Goal: Task Accomplishment & Management: Manage account settings

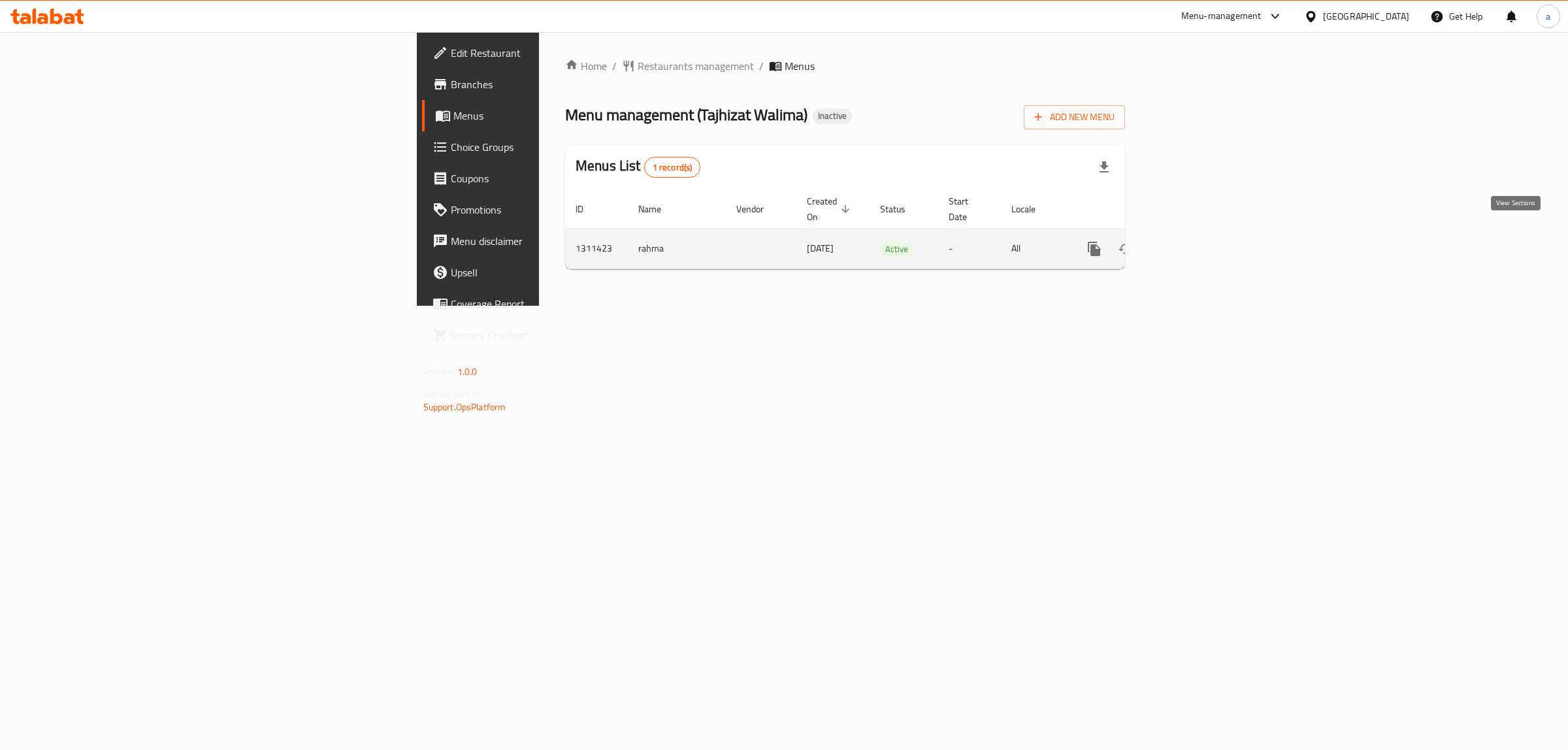
click at [1204, 233] on link "enhanced table" at bounding box center [1188, 248] width 31 height 31
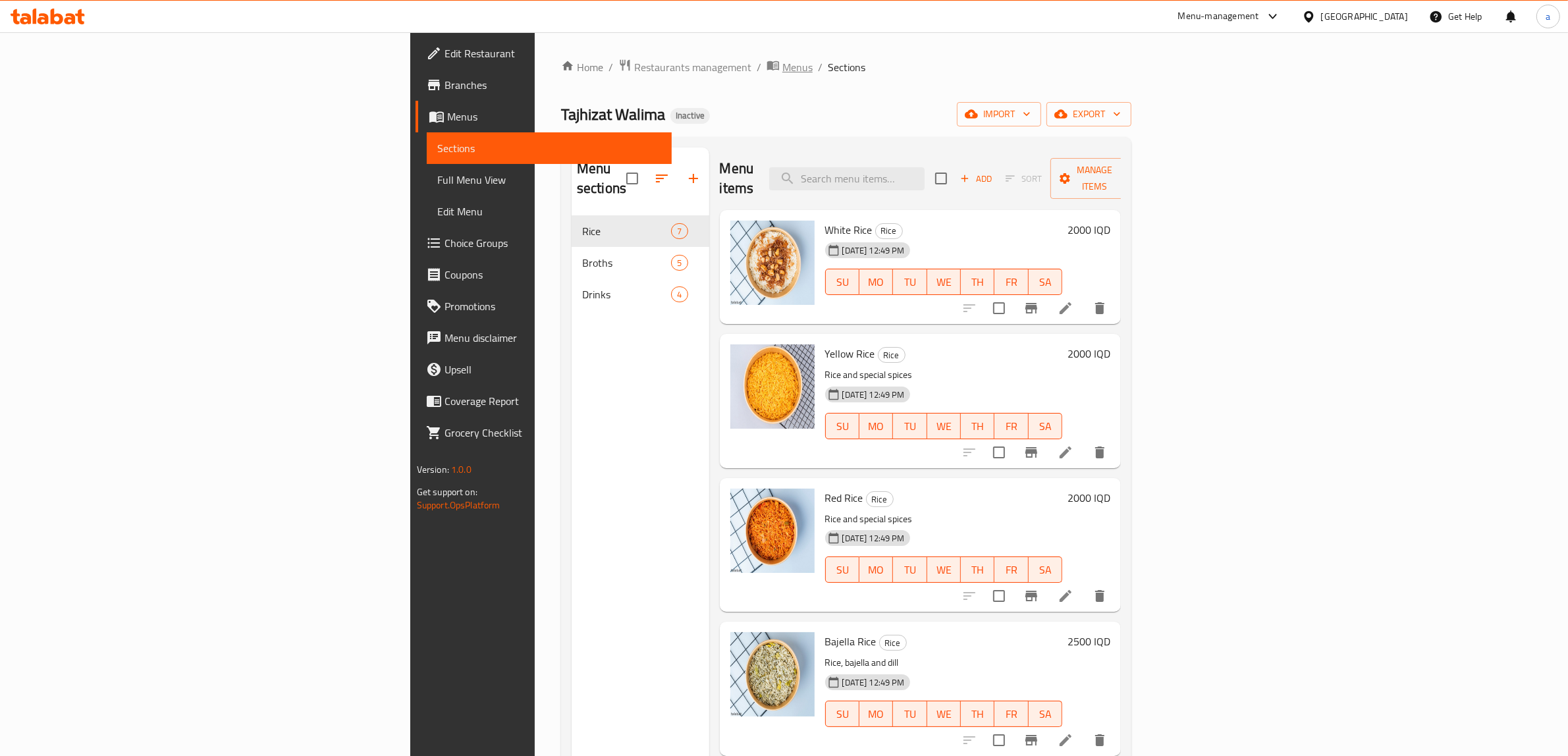
click at [782, 60] on span "Menus" at bounding box center [797, 67] width 31 height 16
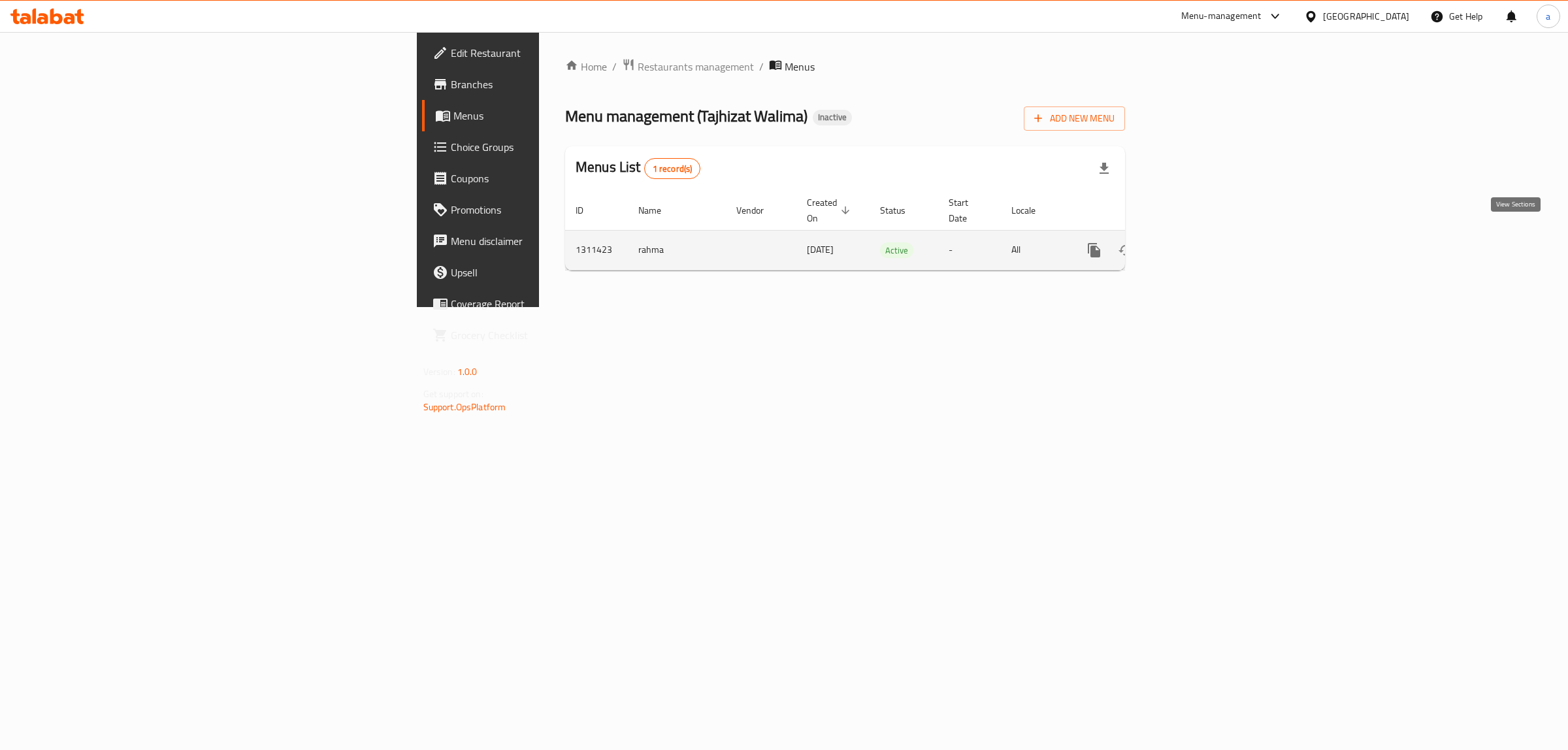
click at [1194, 244] on icon "enhanced table" at bounding box center [1188, 249] width 11 height 11
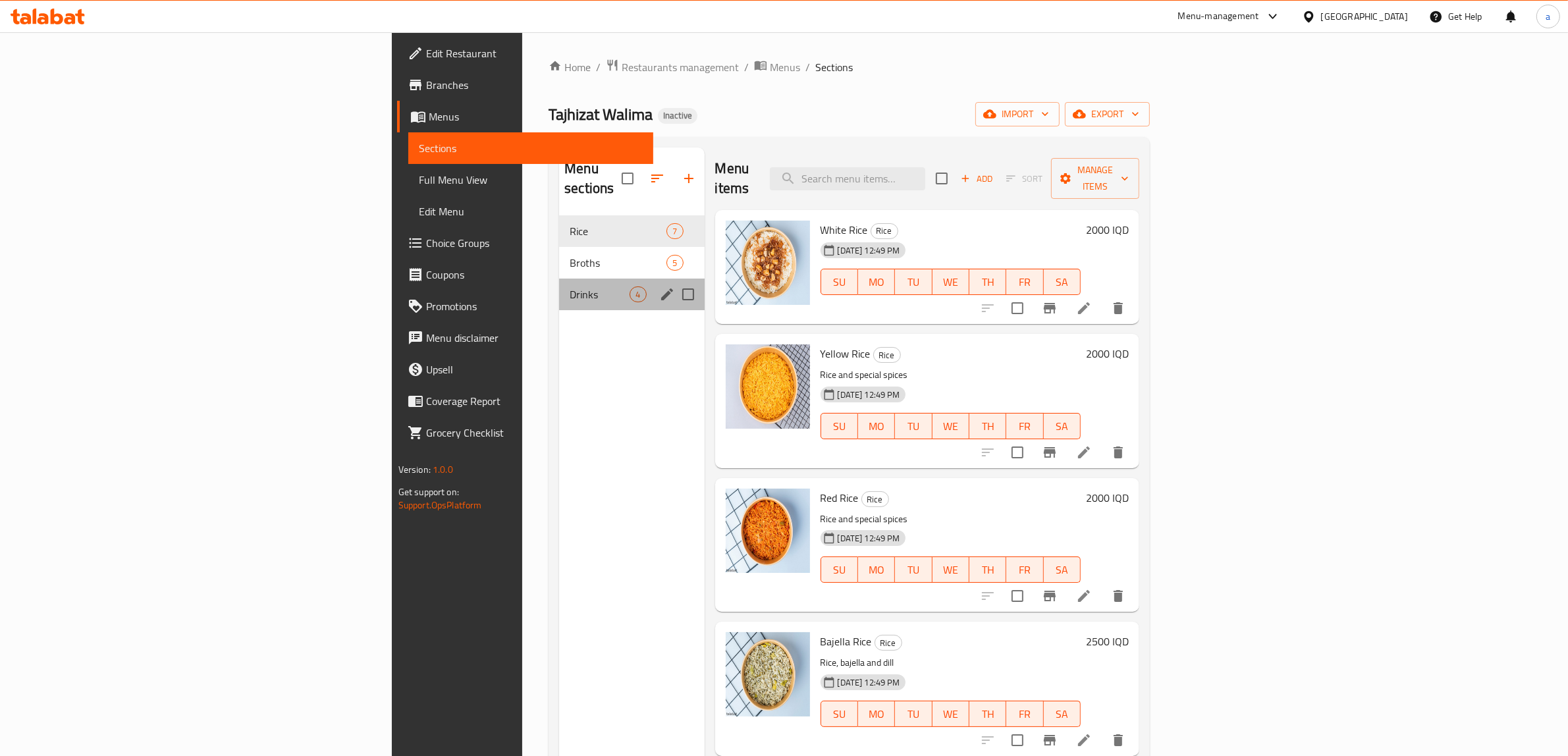
click at [559, 279] on div "Drinks 4" at bounding box center [631, 294] width 145 height 31
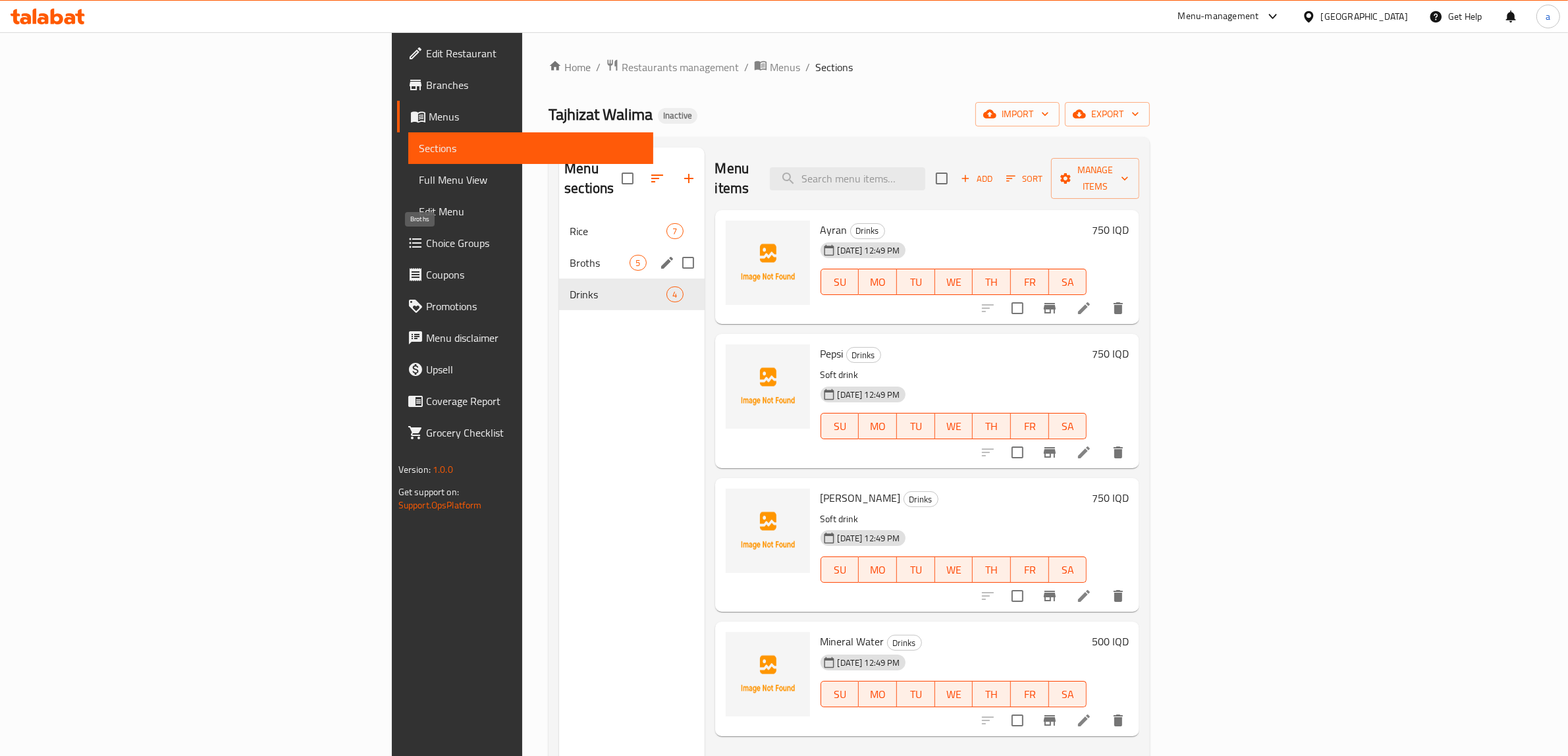
click at [570, 255] on span "Broths" at bounding box center [600, 263] width 60 height 16
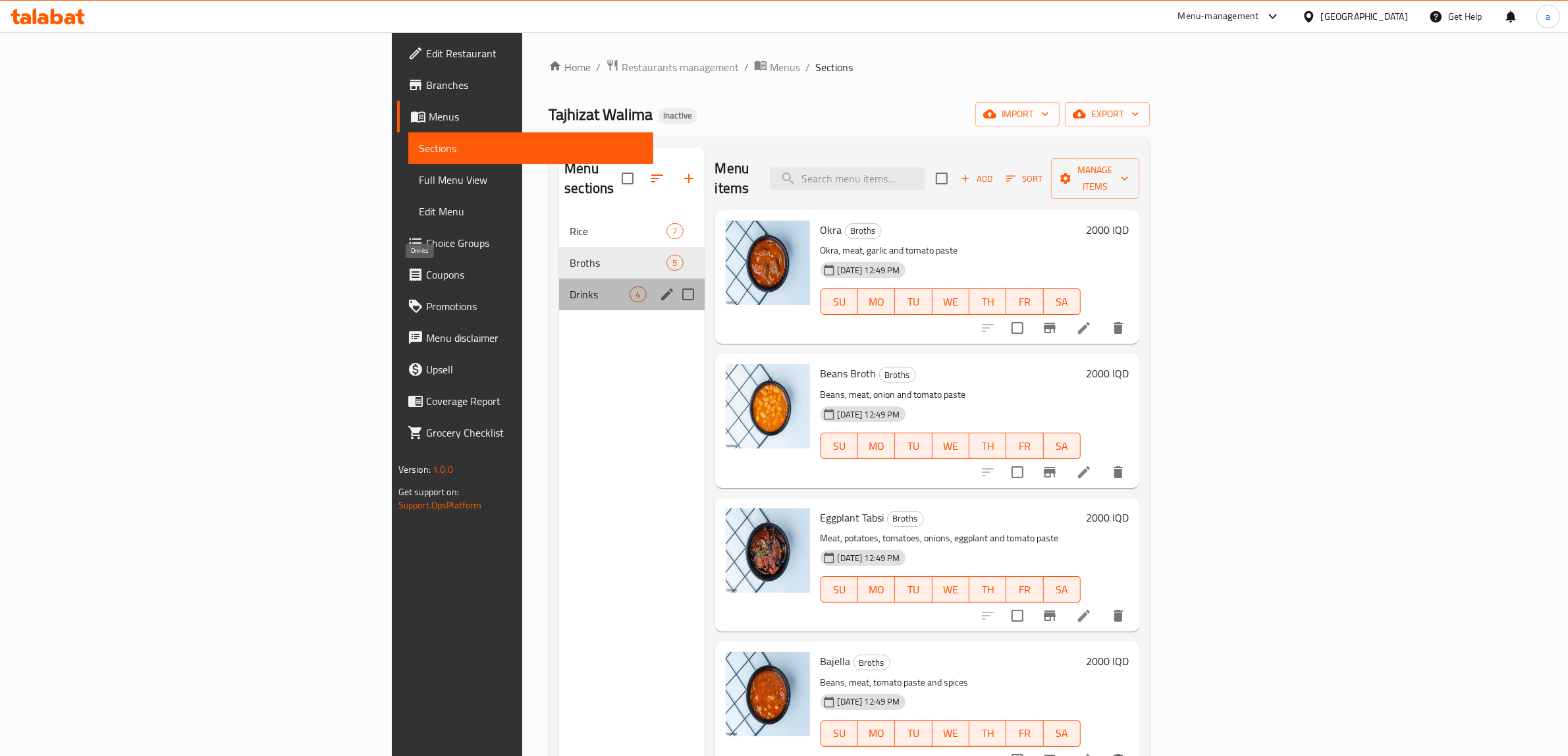
click at [570, 286] on span "Drinks" at bounding box center [600, 294] width 60 height 16
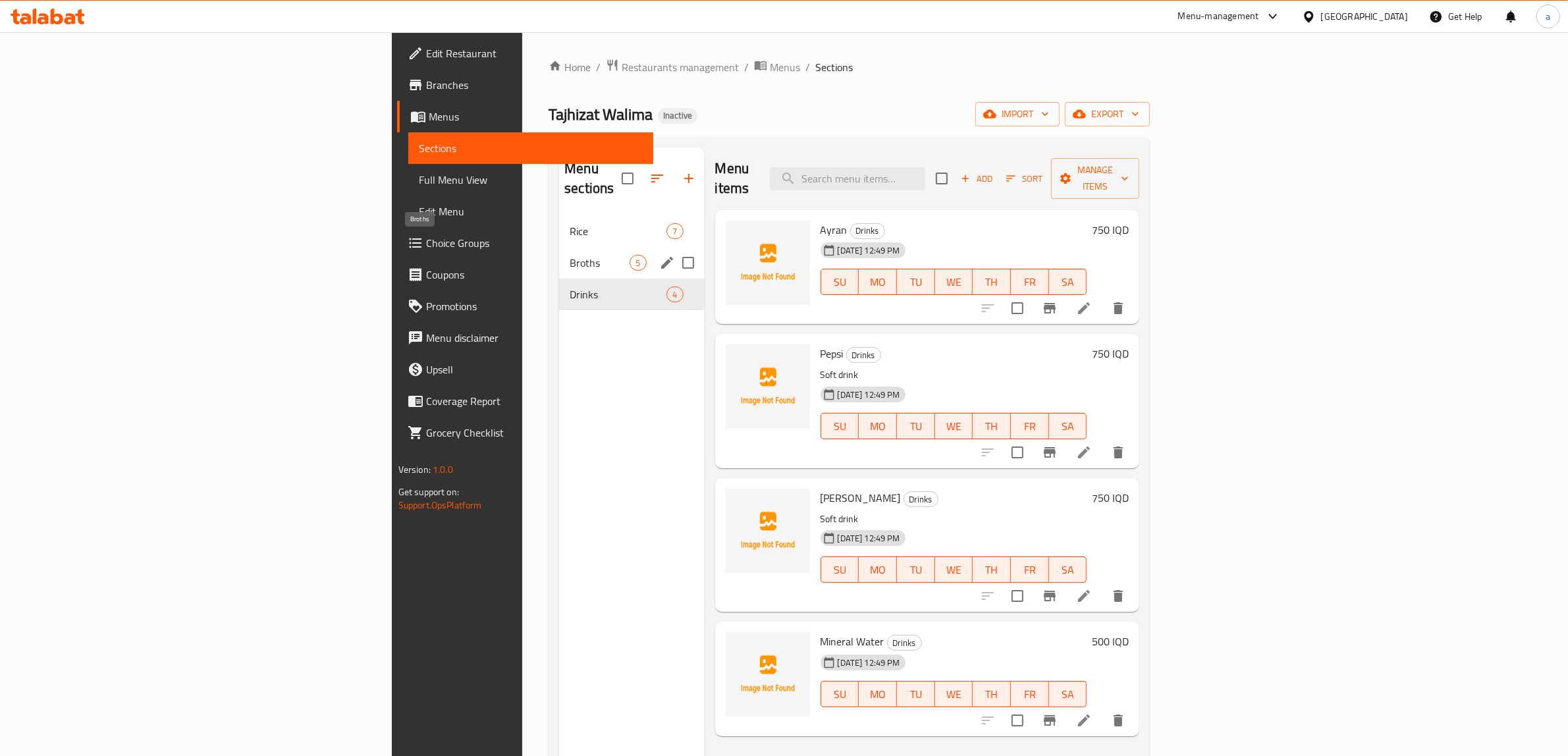
click at [570, 255] on span "Broths" at bounding box center [600, 263] width 60 height 16
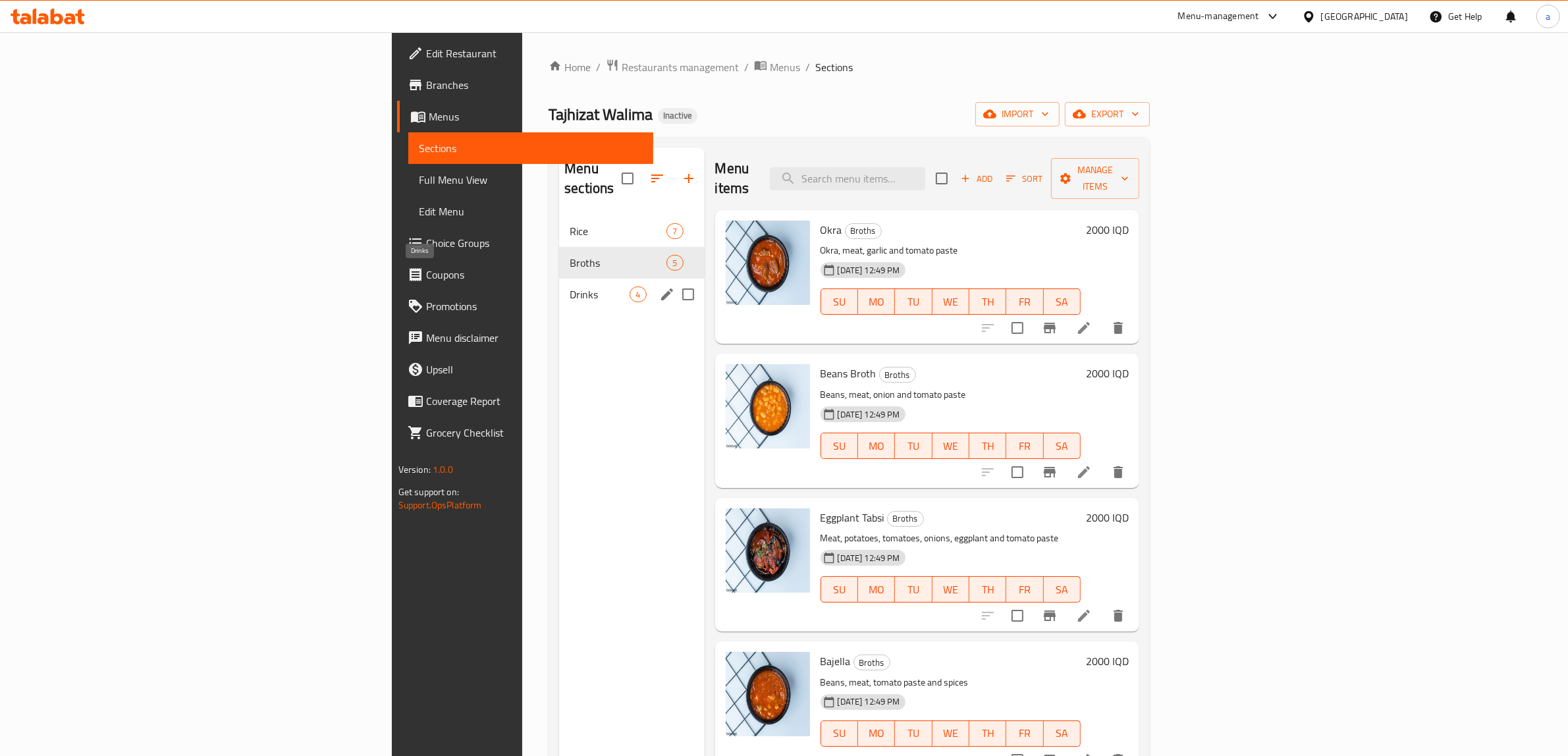
click at [570, 286] on span "Drinks" at bounding box center [600, 294] width 60 height 16
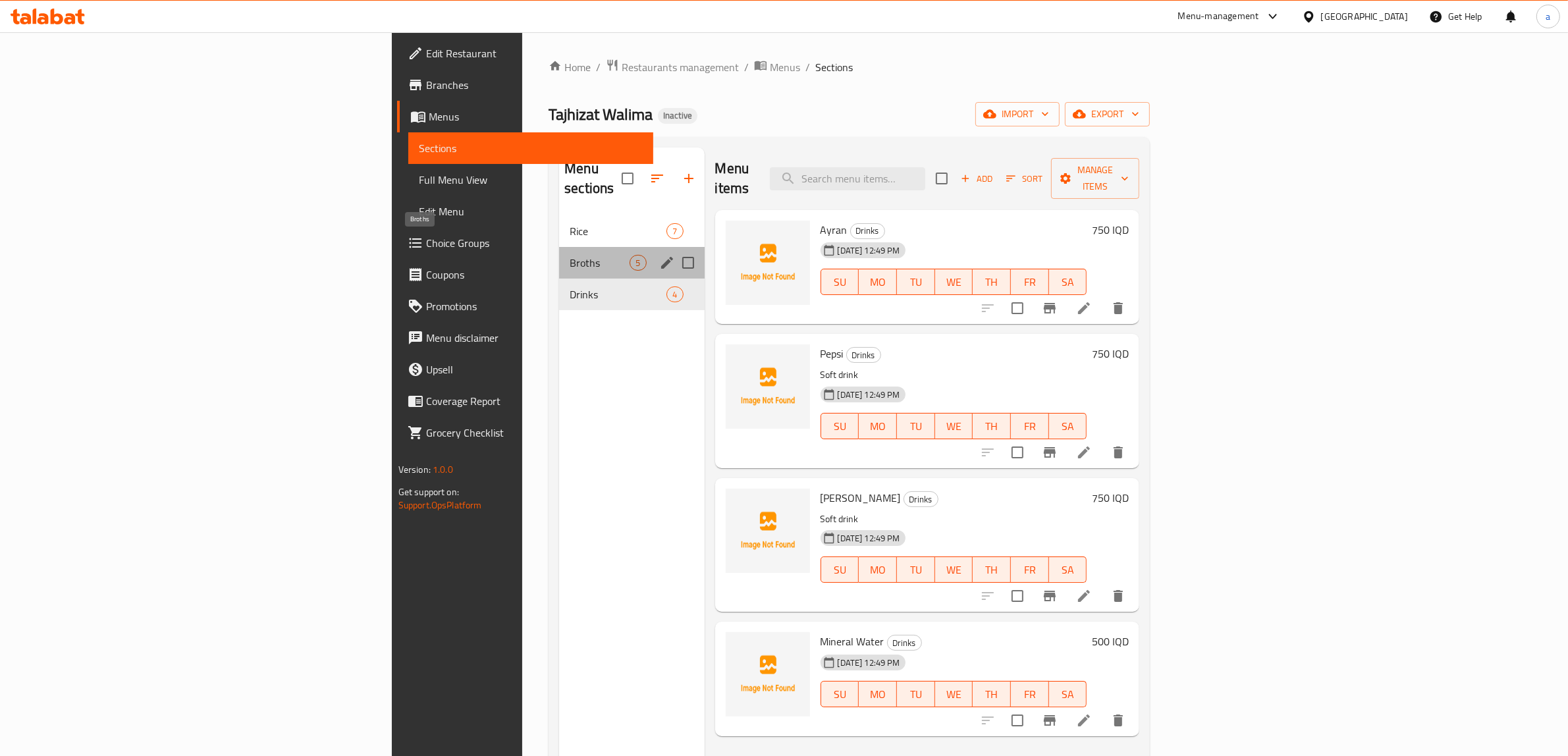
click at [570, 255] on span "Broths" at bounding box center [600, 263] width 60 height 16
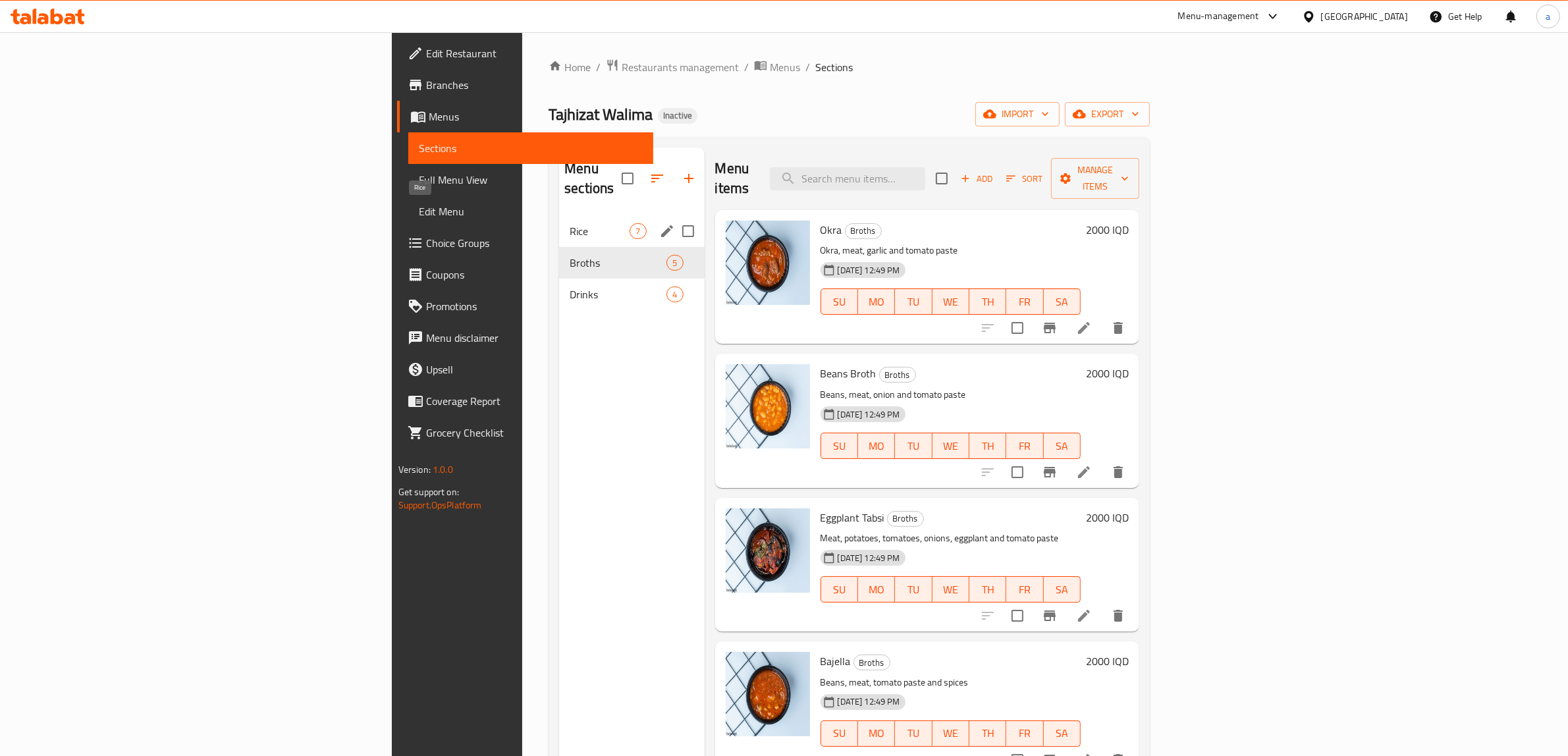
click at [570, 223] on span "Rice" at bounding box center [600, 231] width 60 height 16
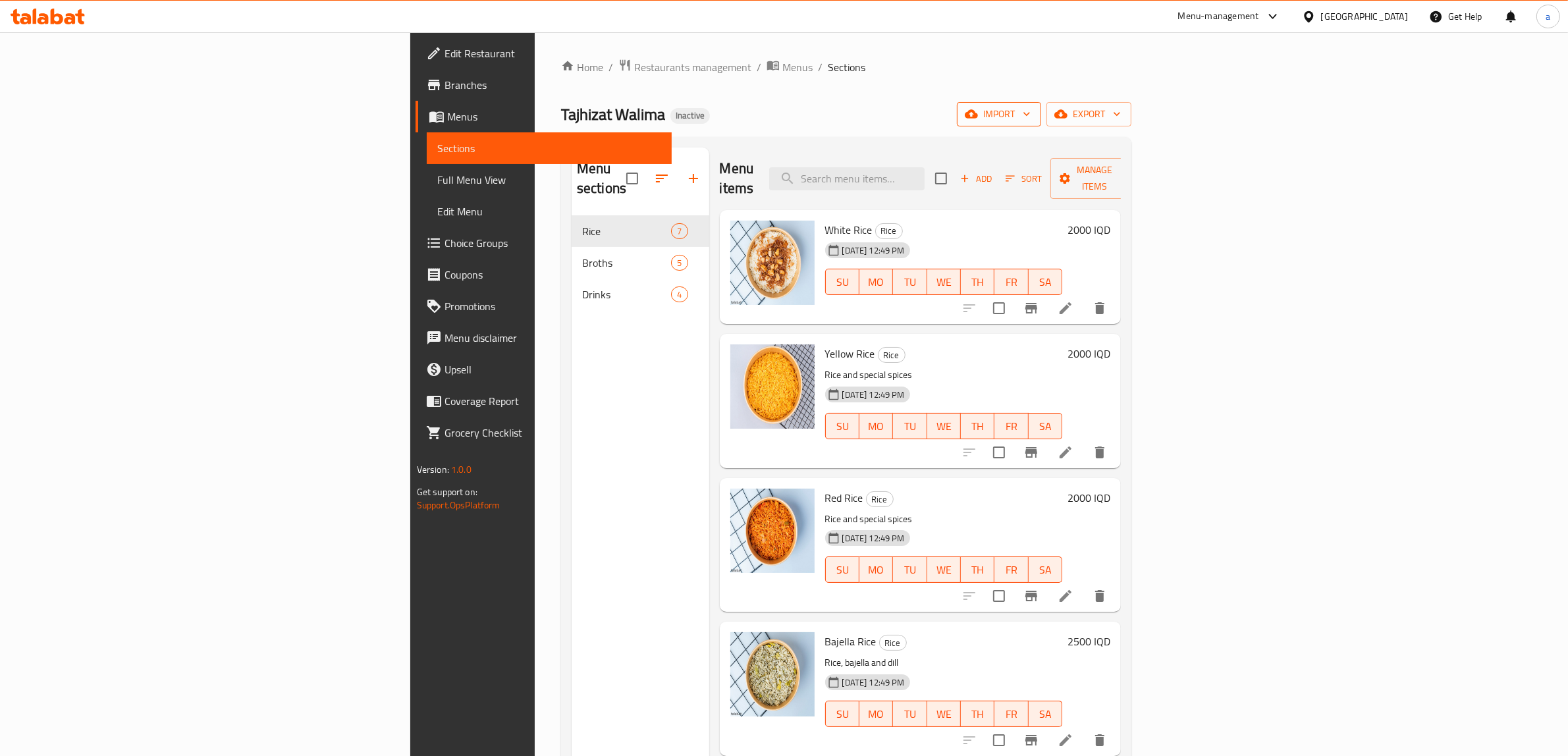
click at [1030, 122] on span "import" at bounding box center [999, 113] width 64 height 16
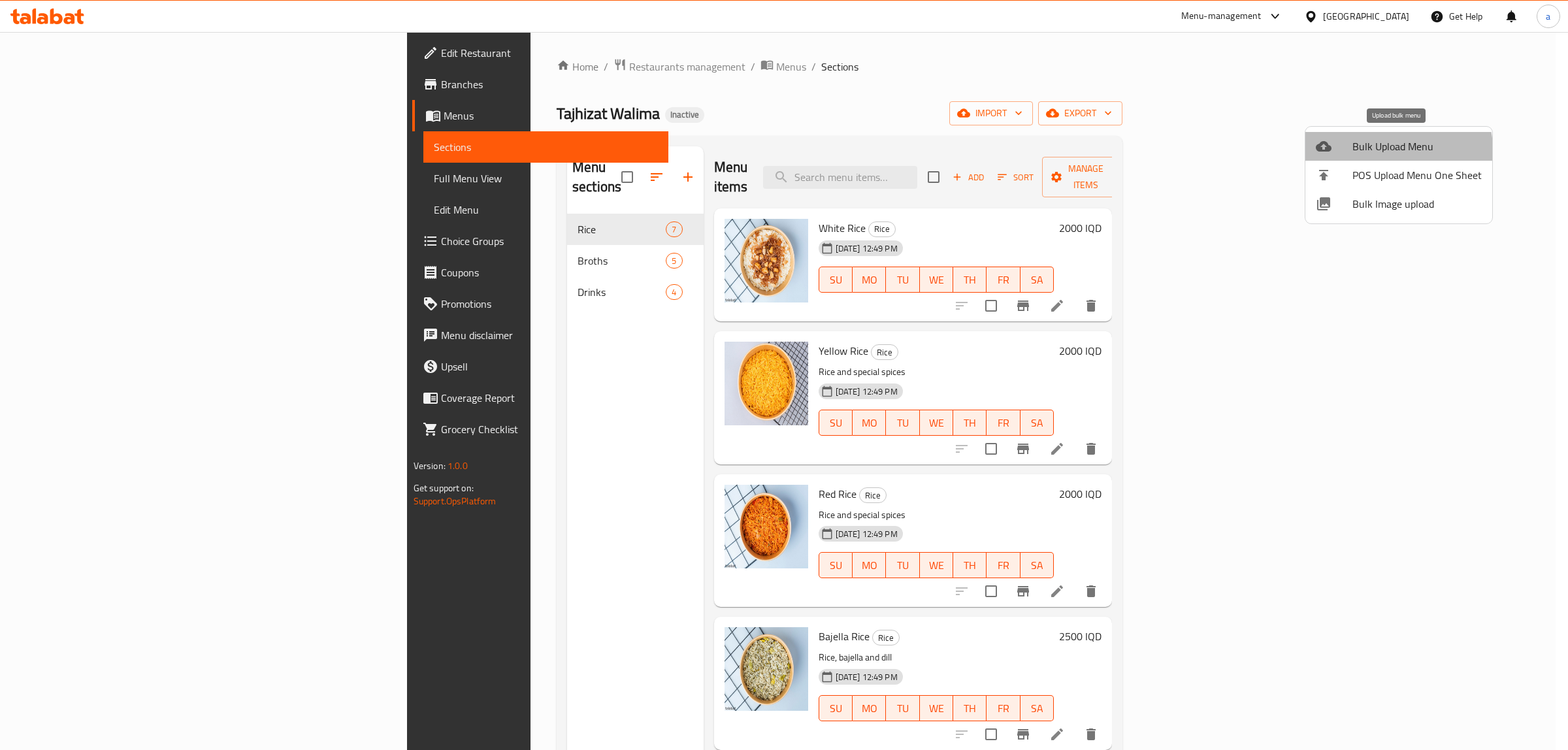
click at [1351, 157] on li "Bulk Upload Menu" at bounding box center [1399, 147] width 187 height 29
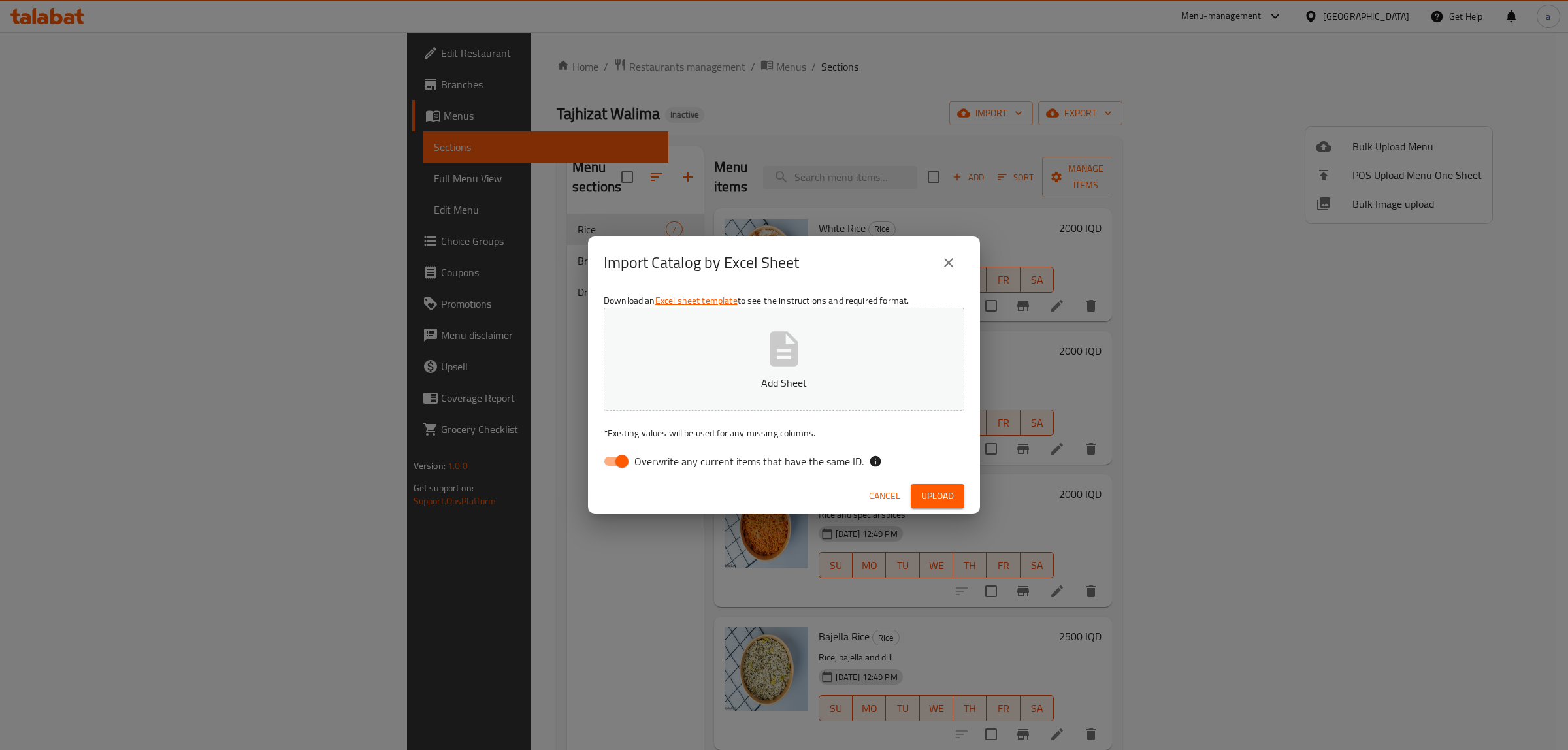
click at [621, 463] on input "Overwrite any current items that have the same ID." at bounding box center [622, 461] width 74 height 25
checkbox input "false"
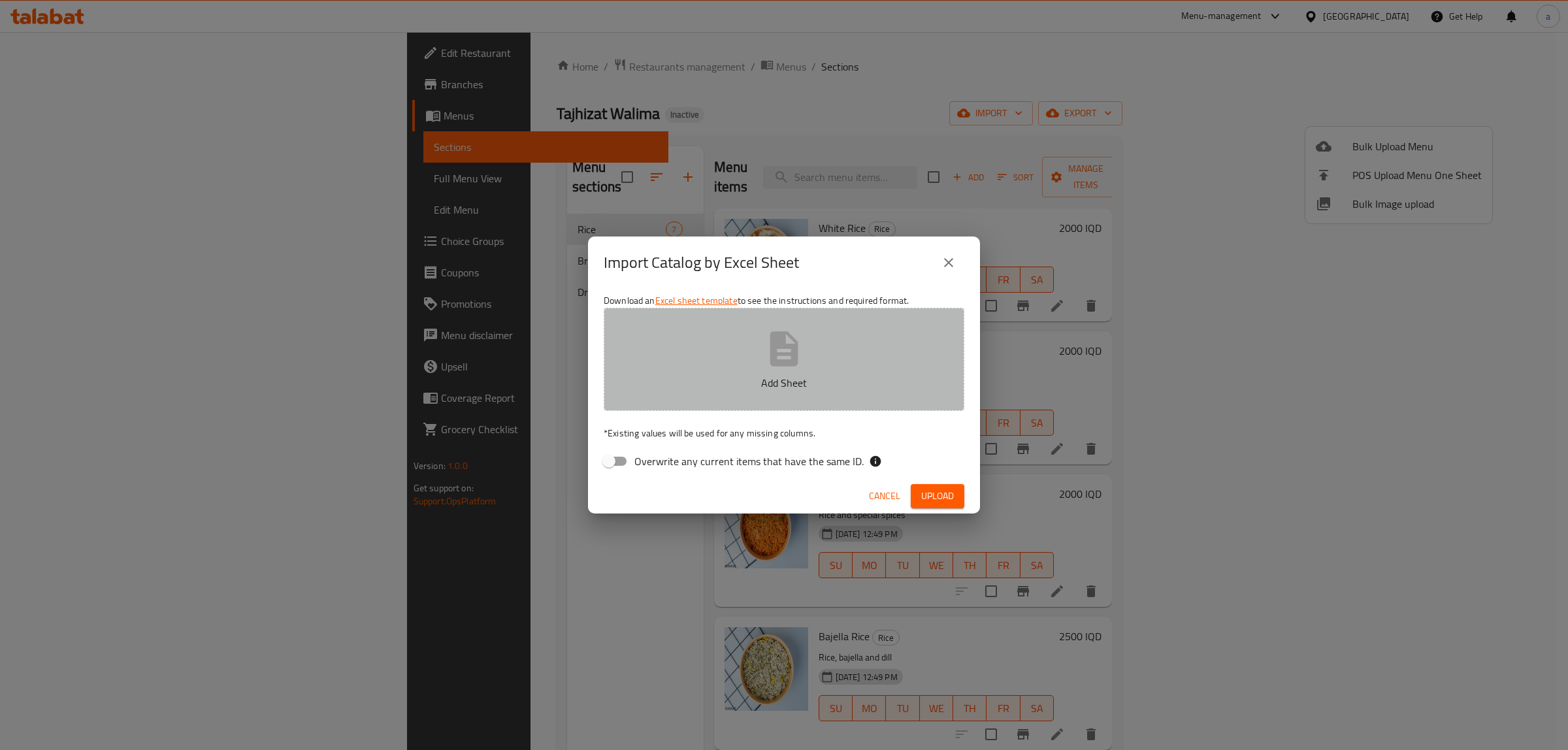
click at [723, 384] on p "Add Sheet" at bounding box center [784, 382] width 320 height 16
click at [825, 364] on button "Add Sheet" at bounding box center [784, 359] width 360 height 103
click at [708, 361] on button "Add Sheet" at bounding box center [784, 359] width 360 height 103
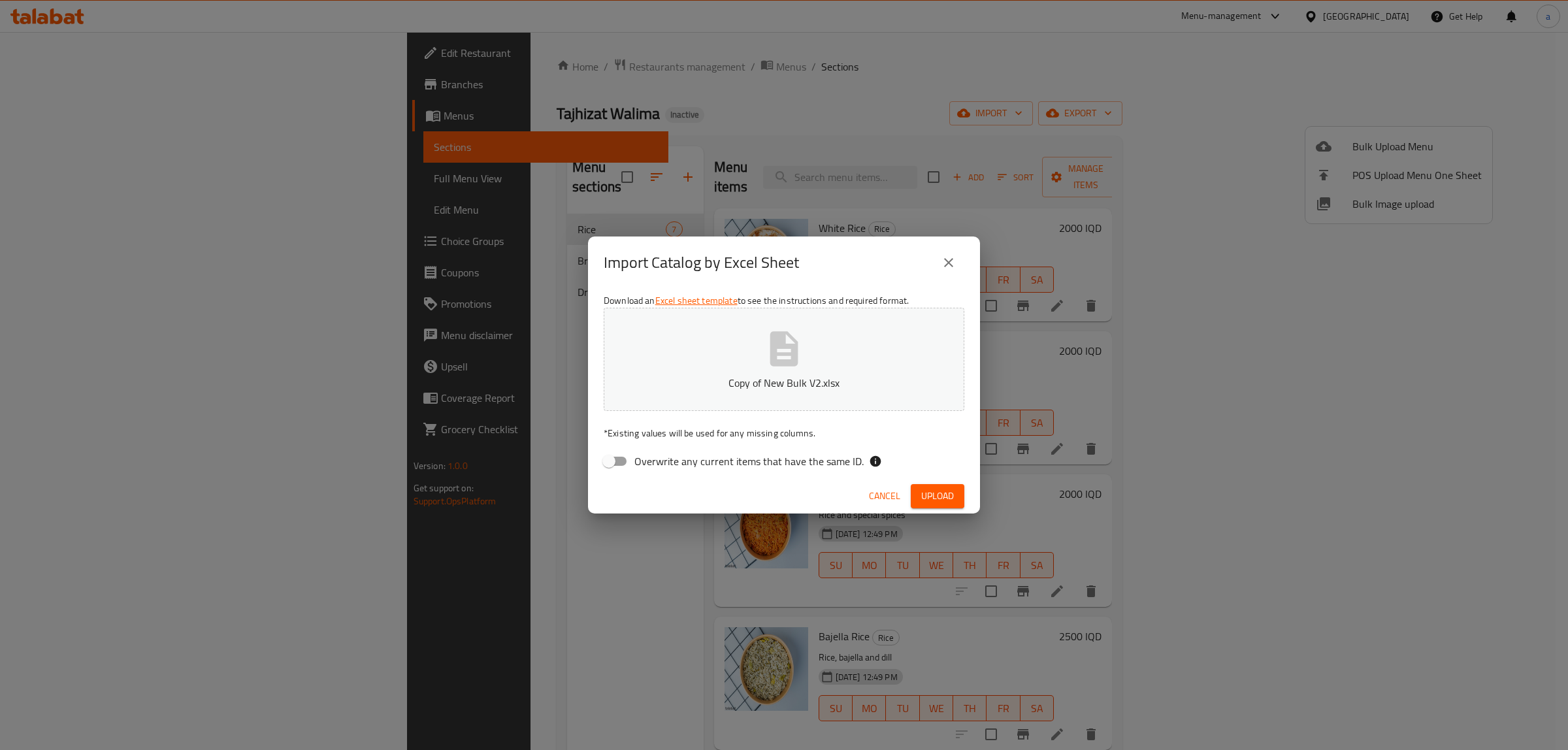
click at [941, 485] on button "Upload" at bounding box center [937, 496] width 53 height 24
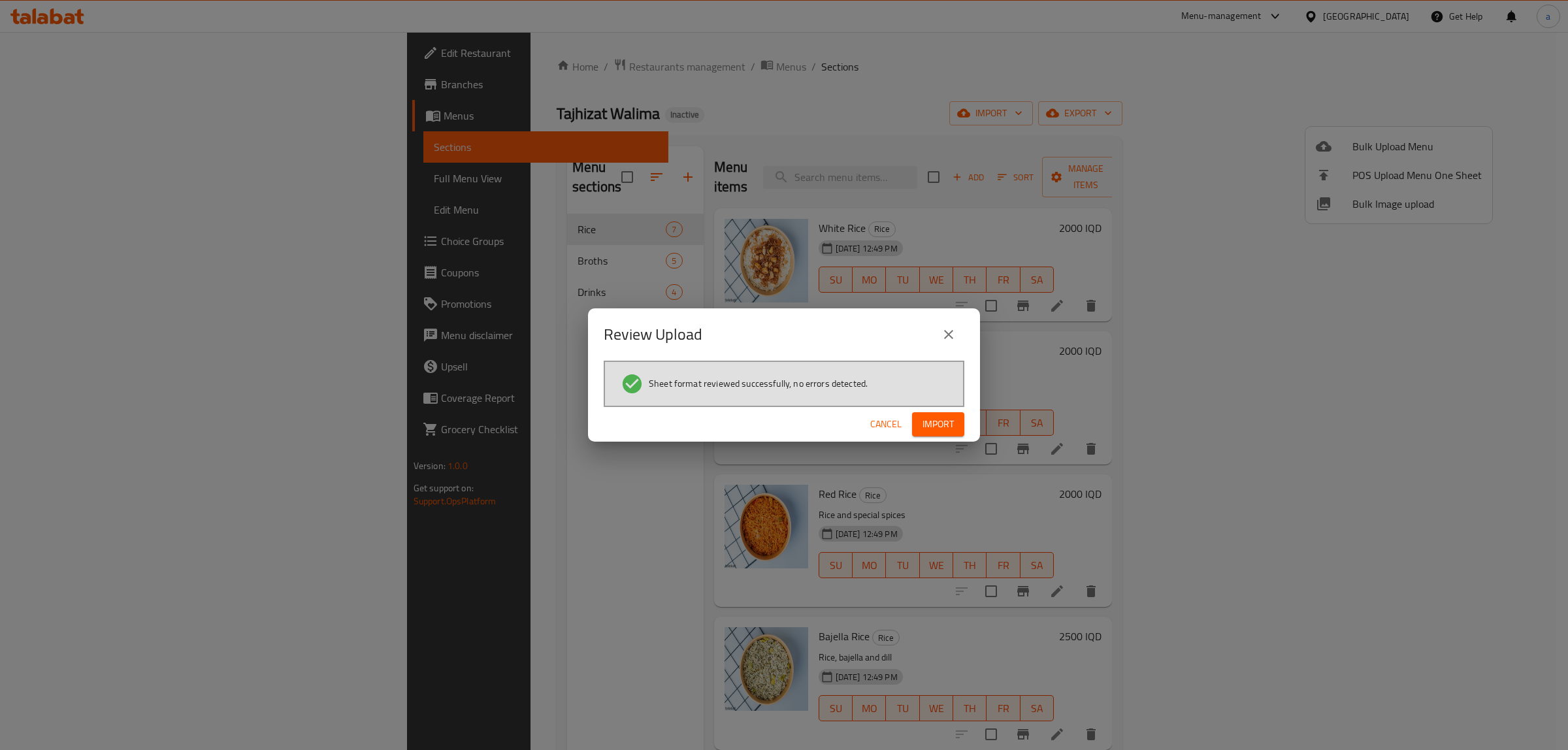
click at [947, 416] on span "Import" at bounding box center [938, 424] width 31 height 16
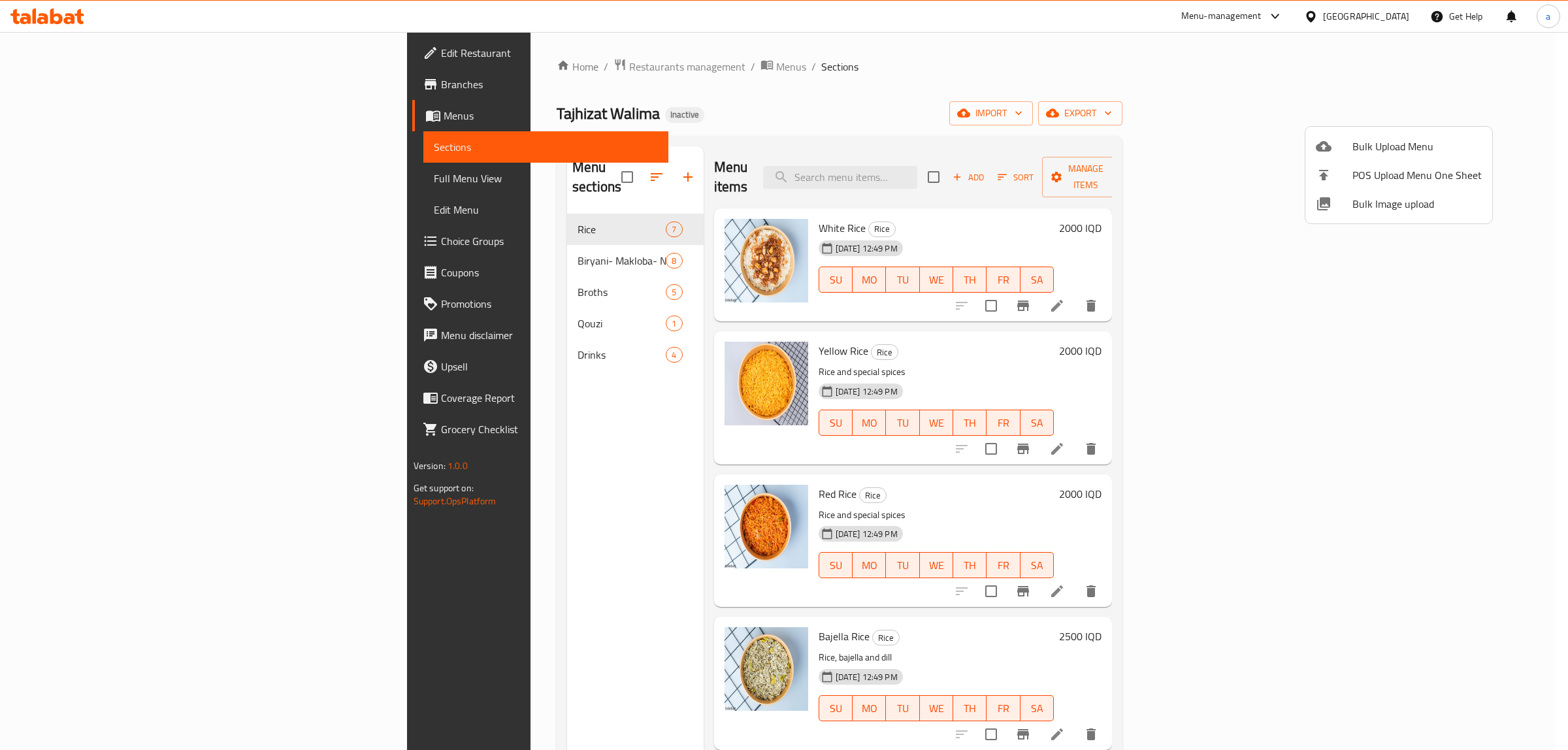
click at [377, 247] on div at bounding box center [784, 375] width 1568 height 750
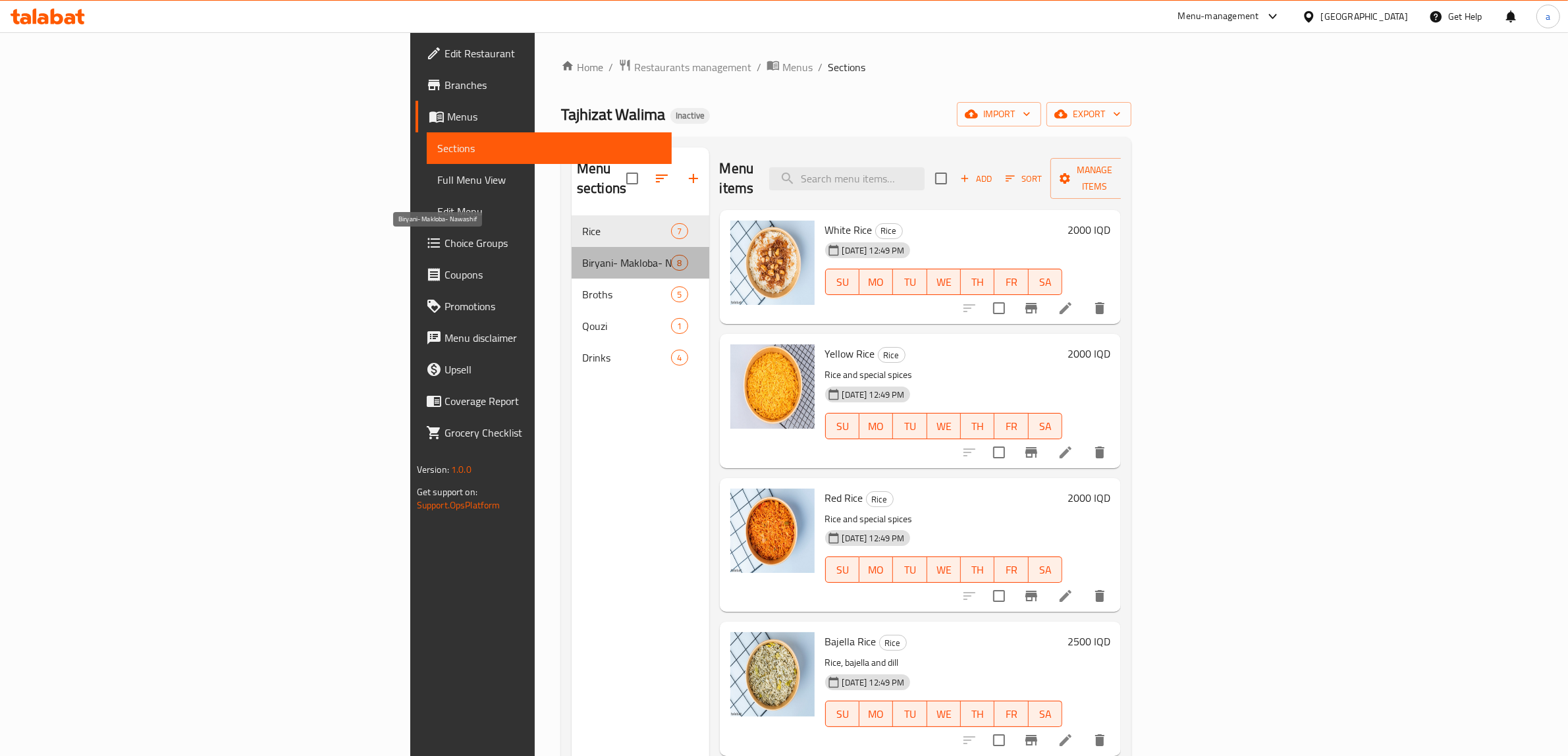
click at [582, 255] on span "Biryani- Makloba- Nawashif" at bounding box center [627, 263] width 89 height 16
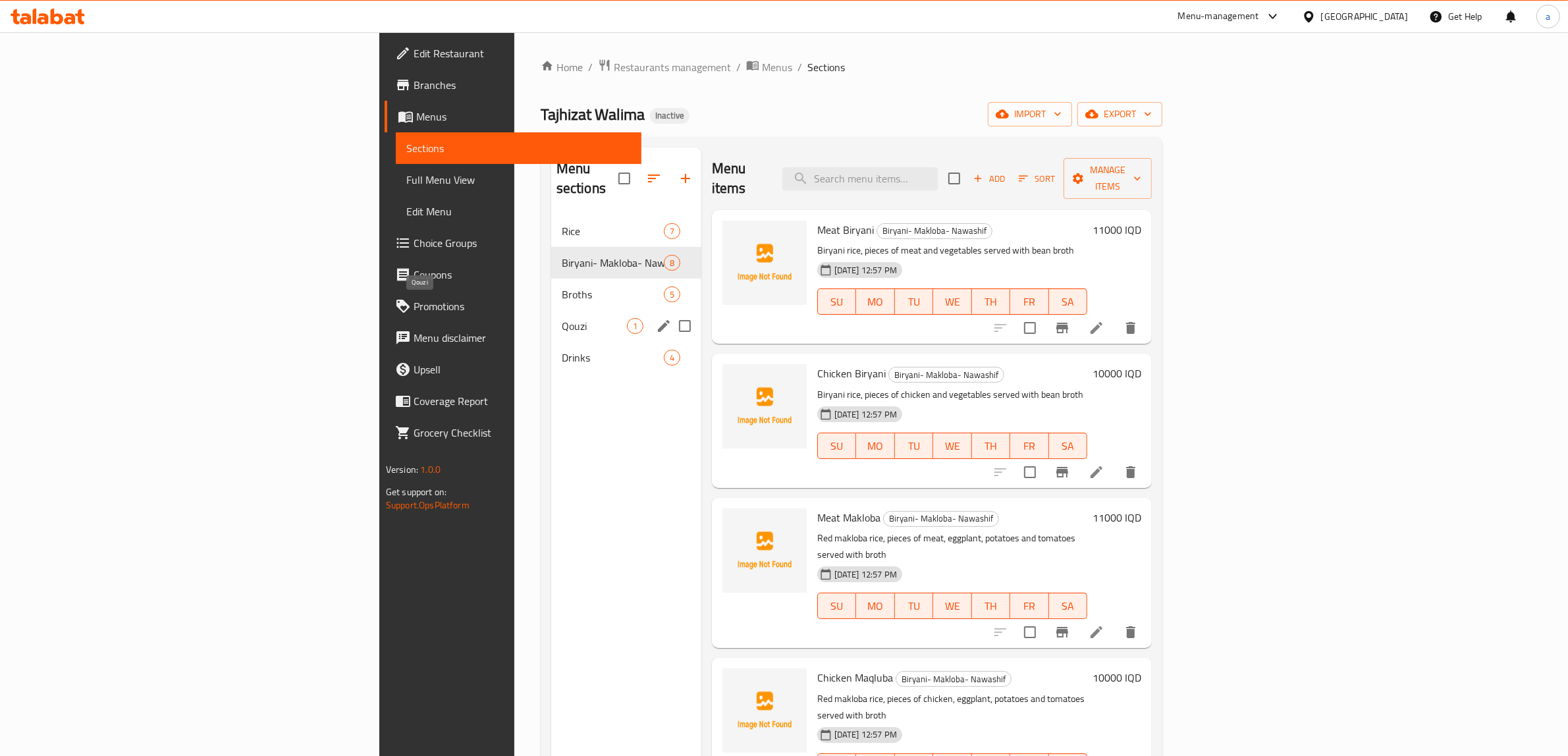
click at [561, 318] on span "Qouzi" at bounding box center [594, 326] width 65 height 16
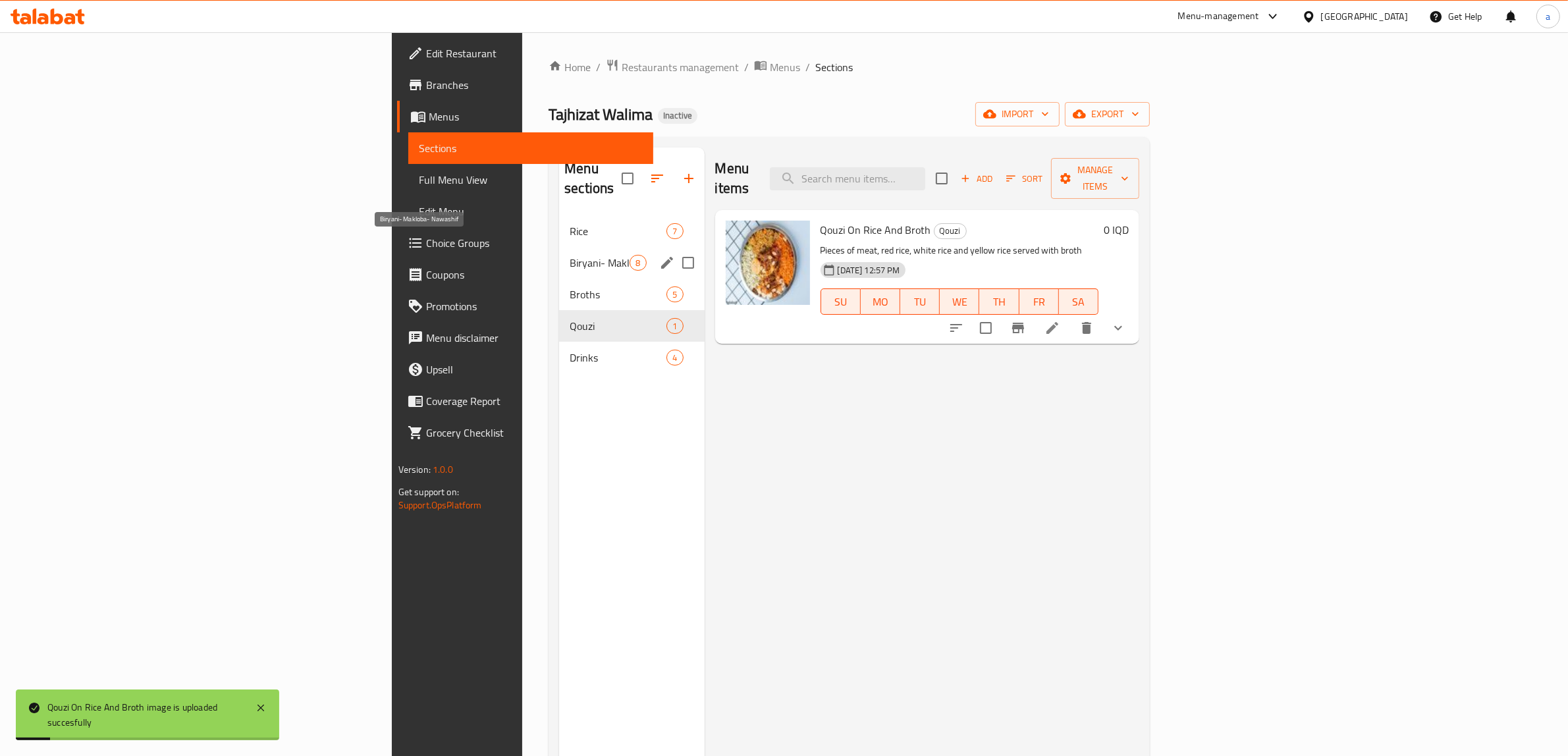
click at [570, 255] on span "Biryani- Makloba- Nawashif" at bounding box center [600, 263] width 60 height 16
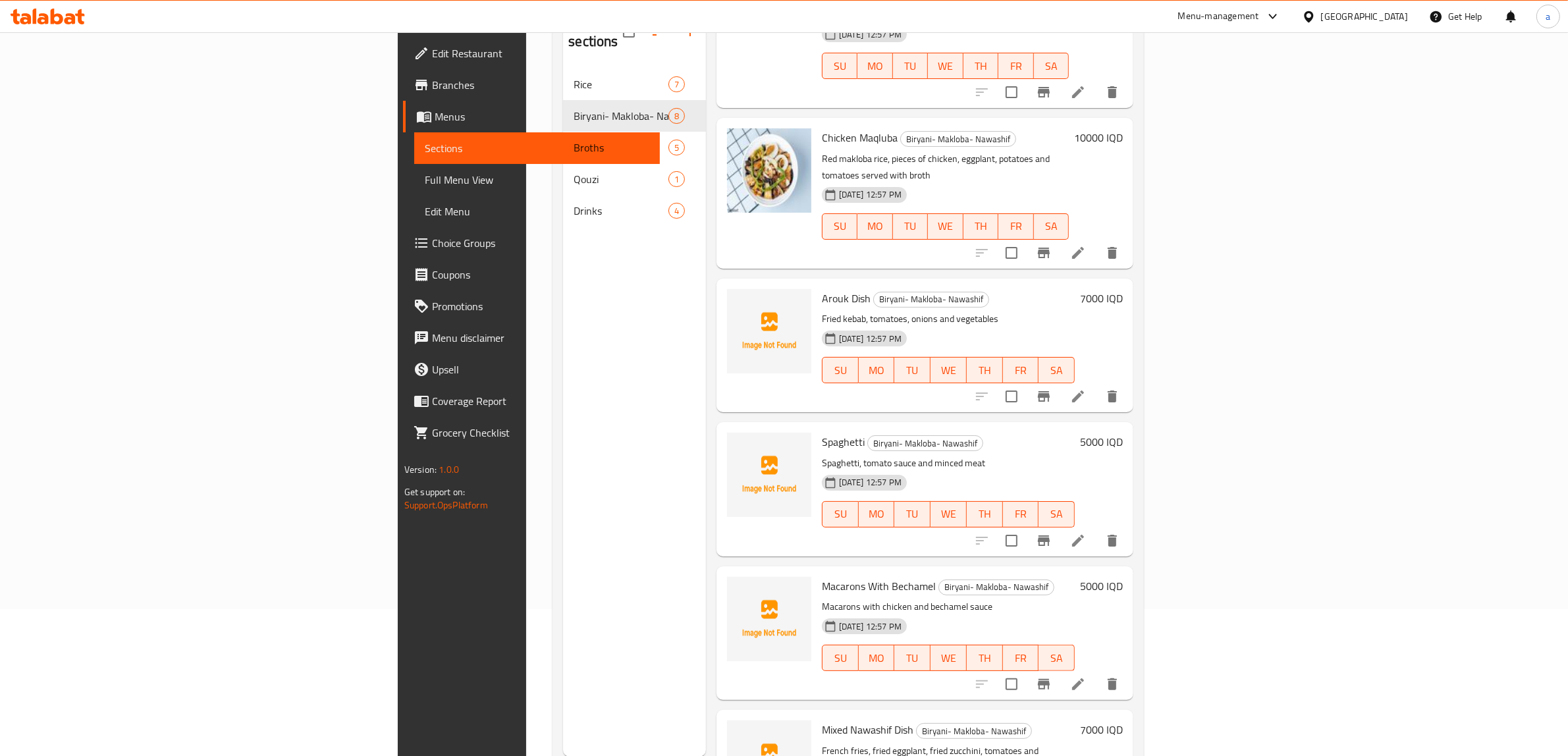
scroll to position [185, 0]
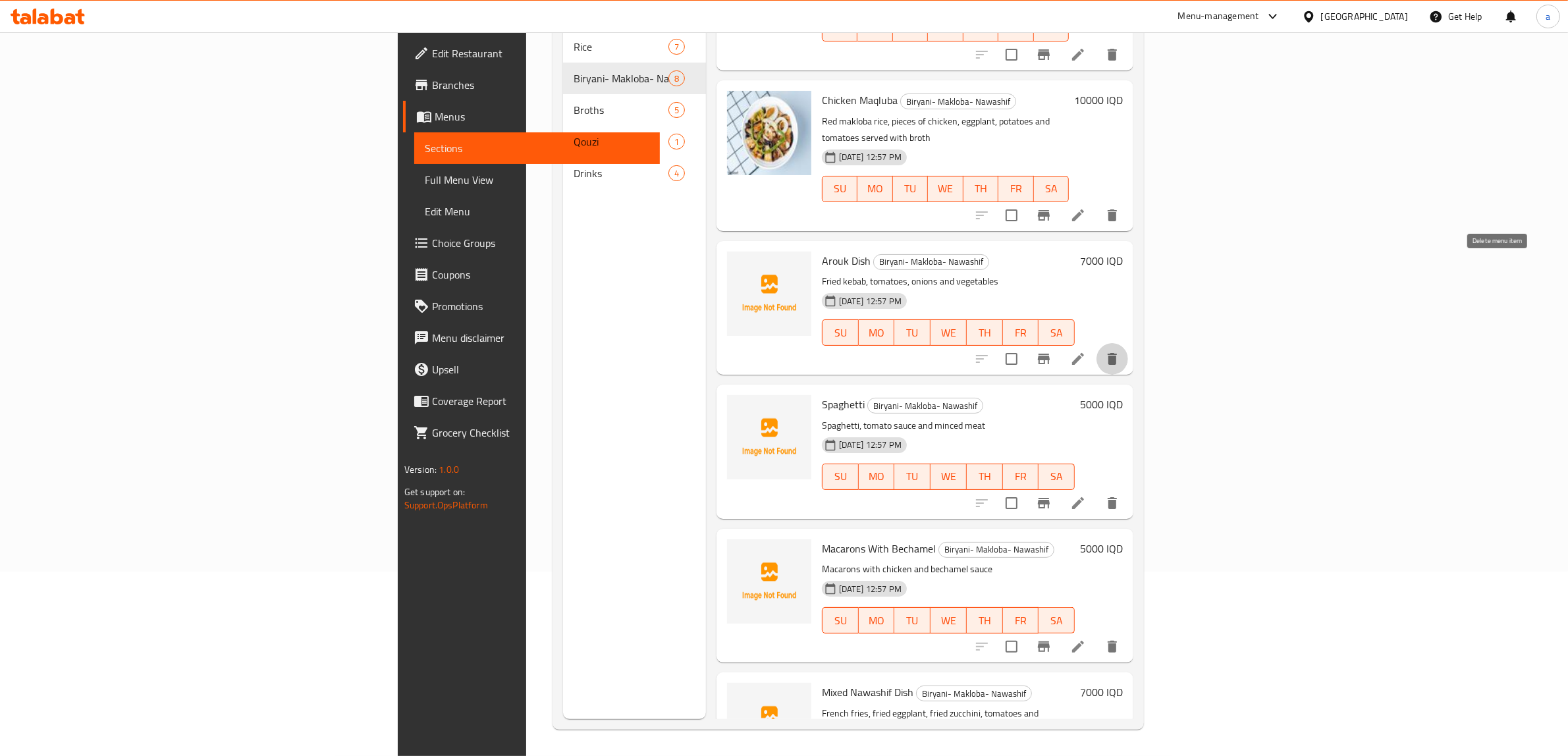
click at [1117, 353] on icon "delete" at bounding box center [1112, 358] width 9 height 11
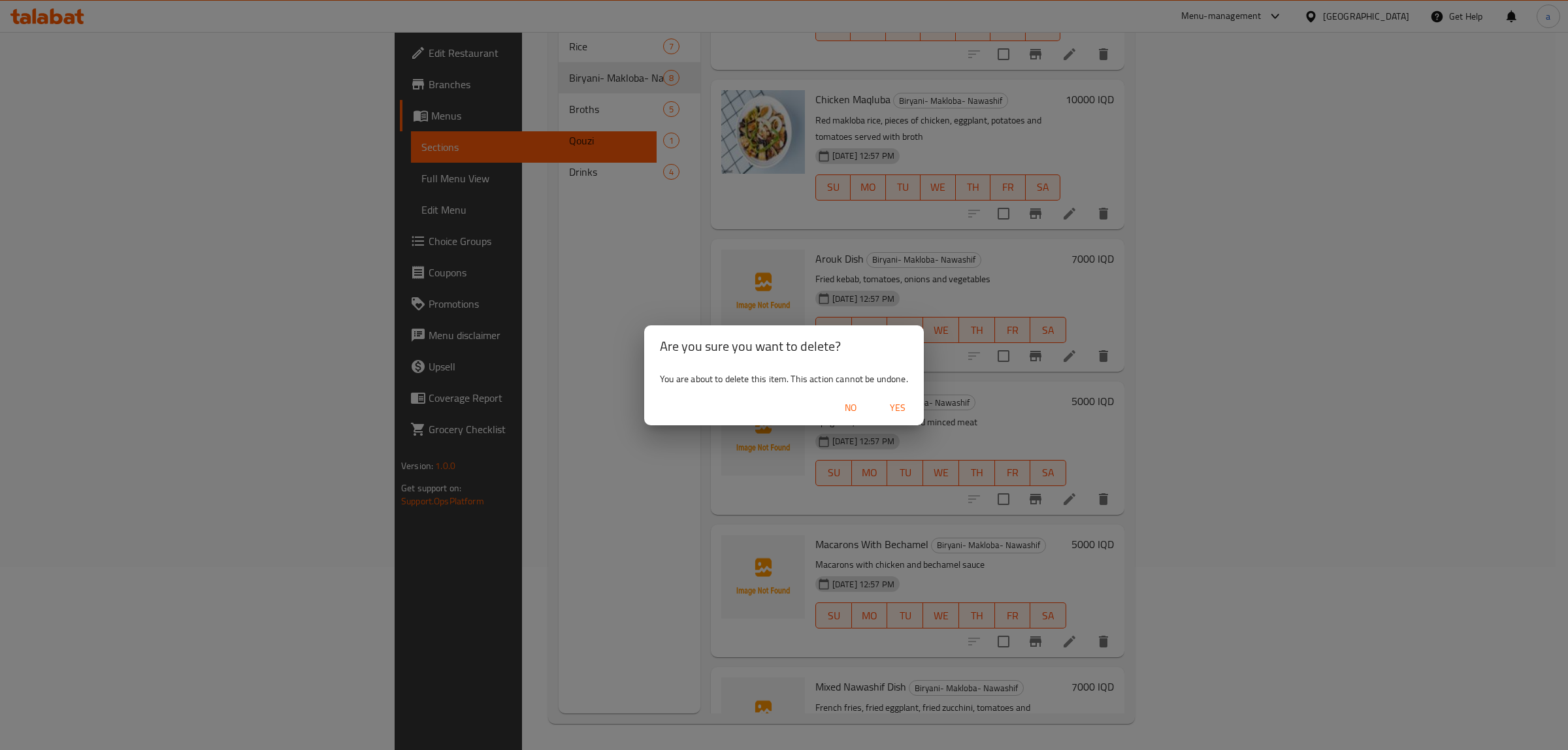
click at [893, 398] on button "Yes" at bounding box center [898, 408] width 42 height 24
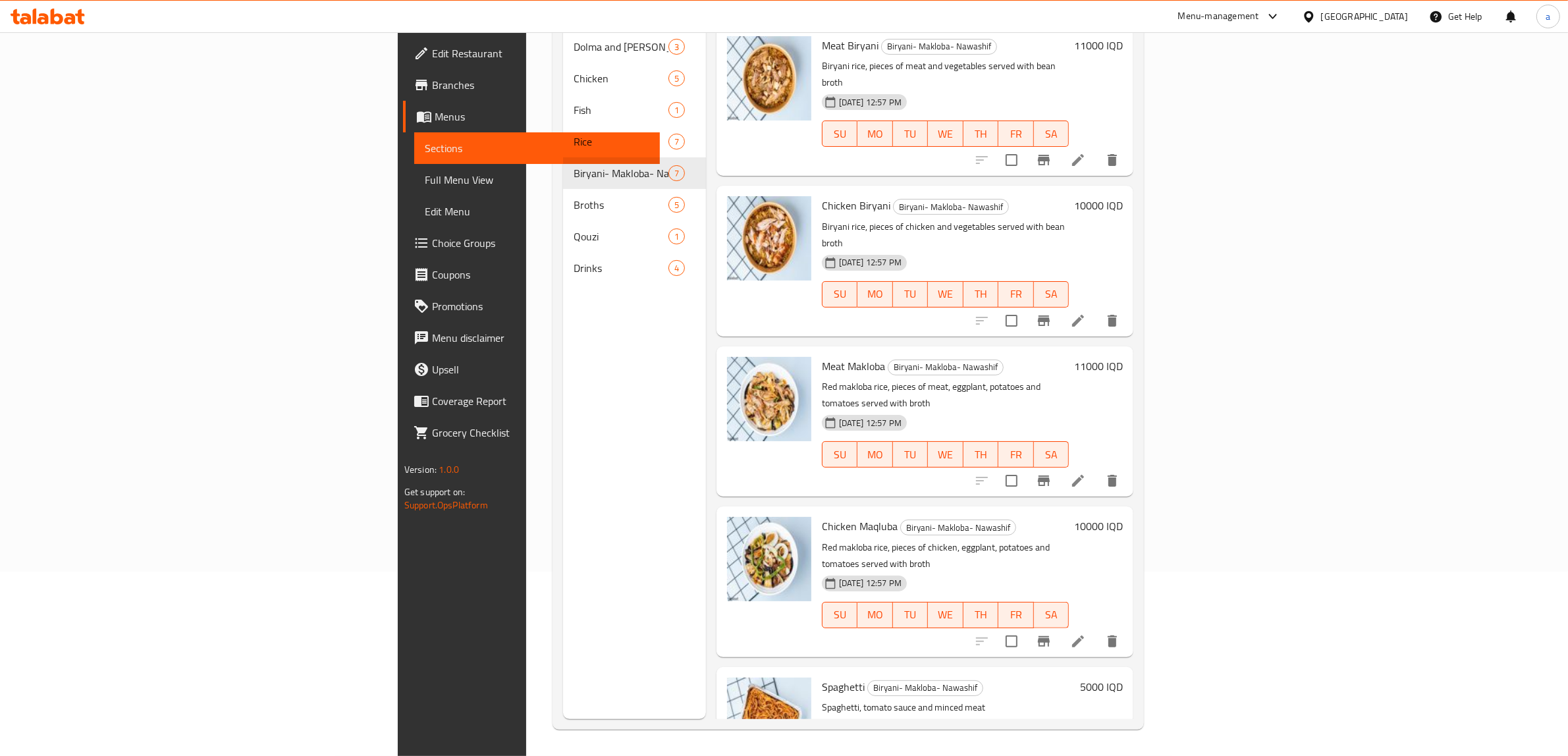
scroll to position [0, 0]
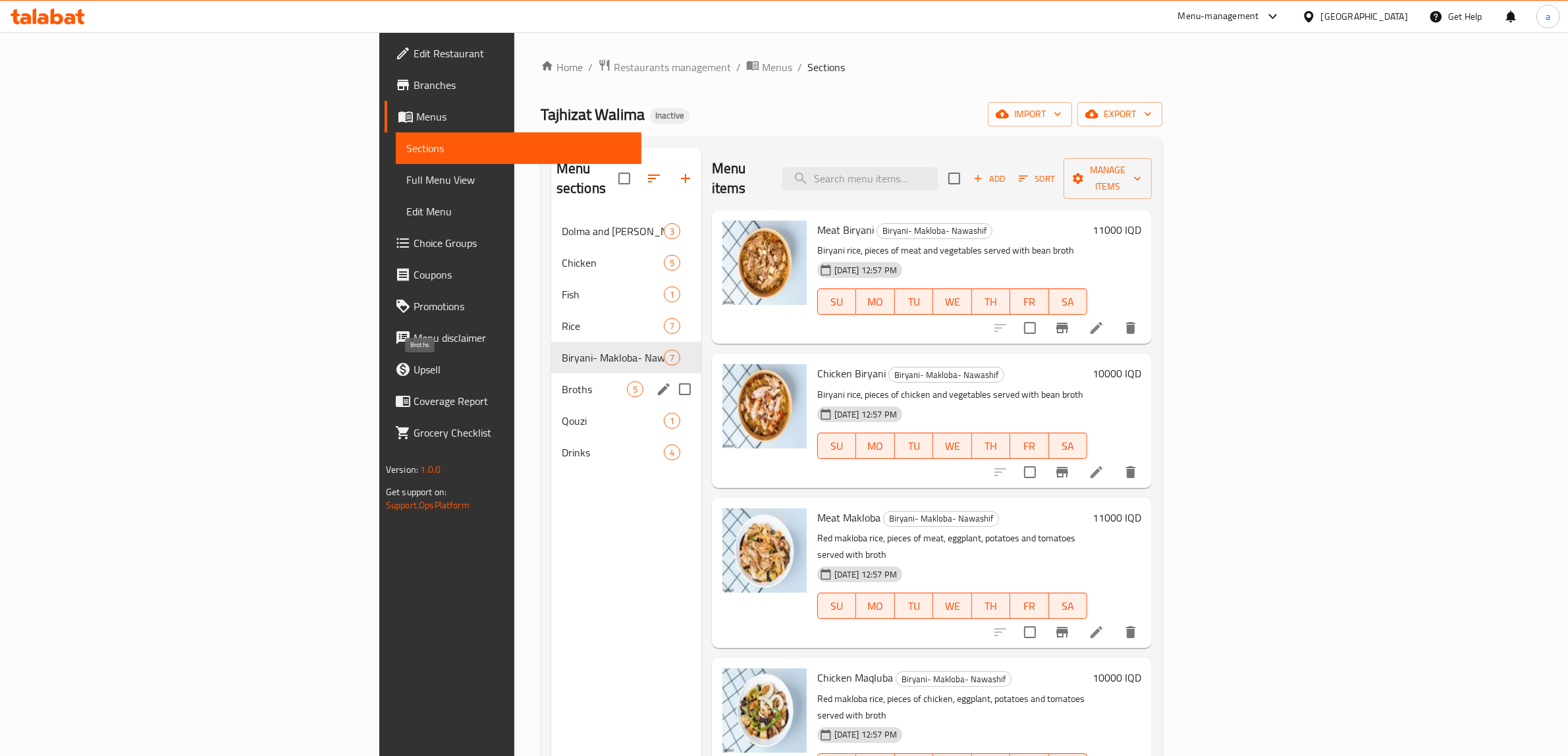
click at [561, 381] on span "Broths" at bounding box center [594, 389] width 65 height 16
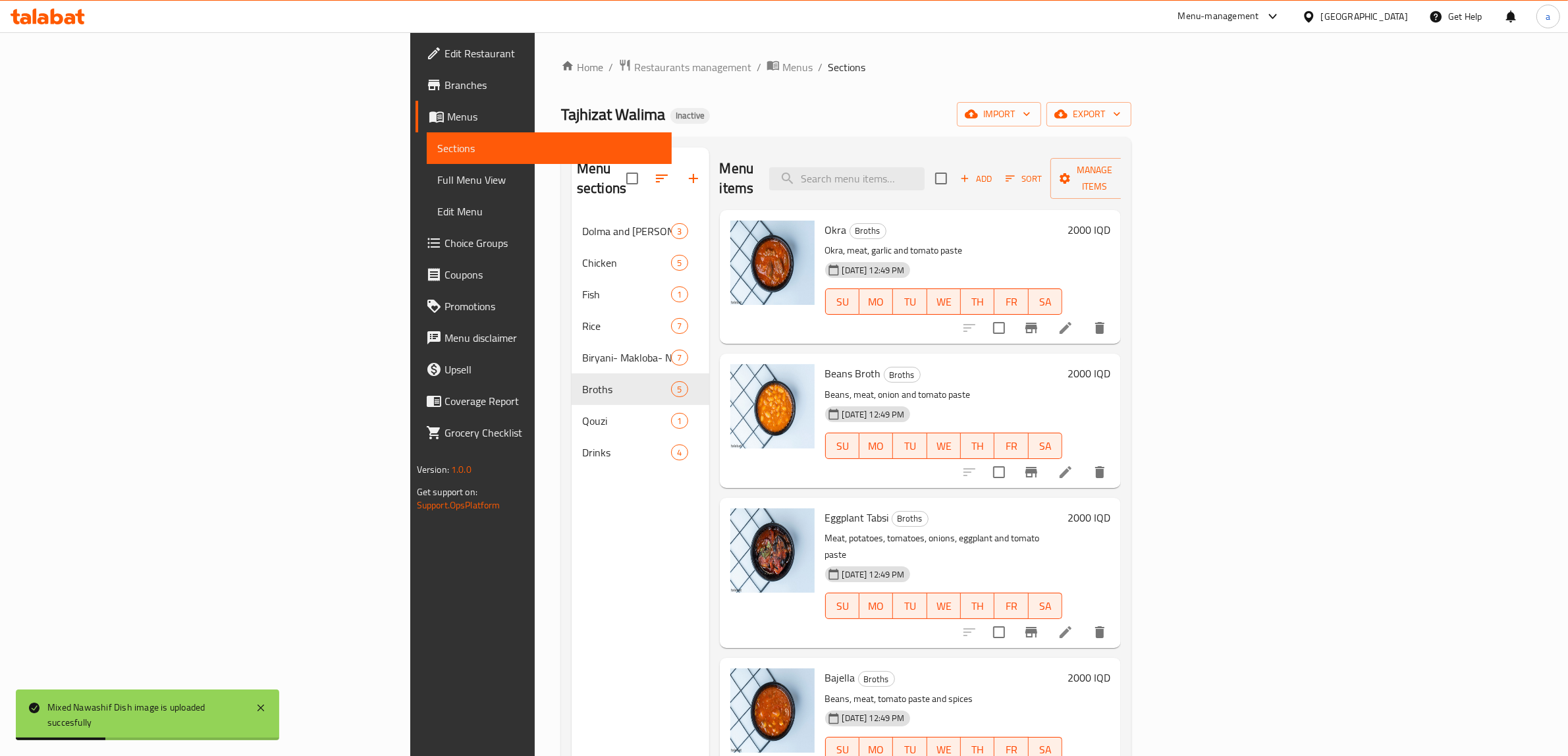
click at [437, 178] on span "Full Menu View" at bounding box center [549, 179] width 224 height 16
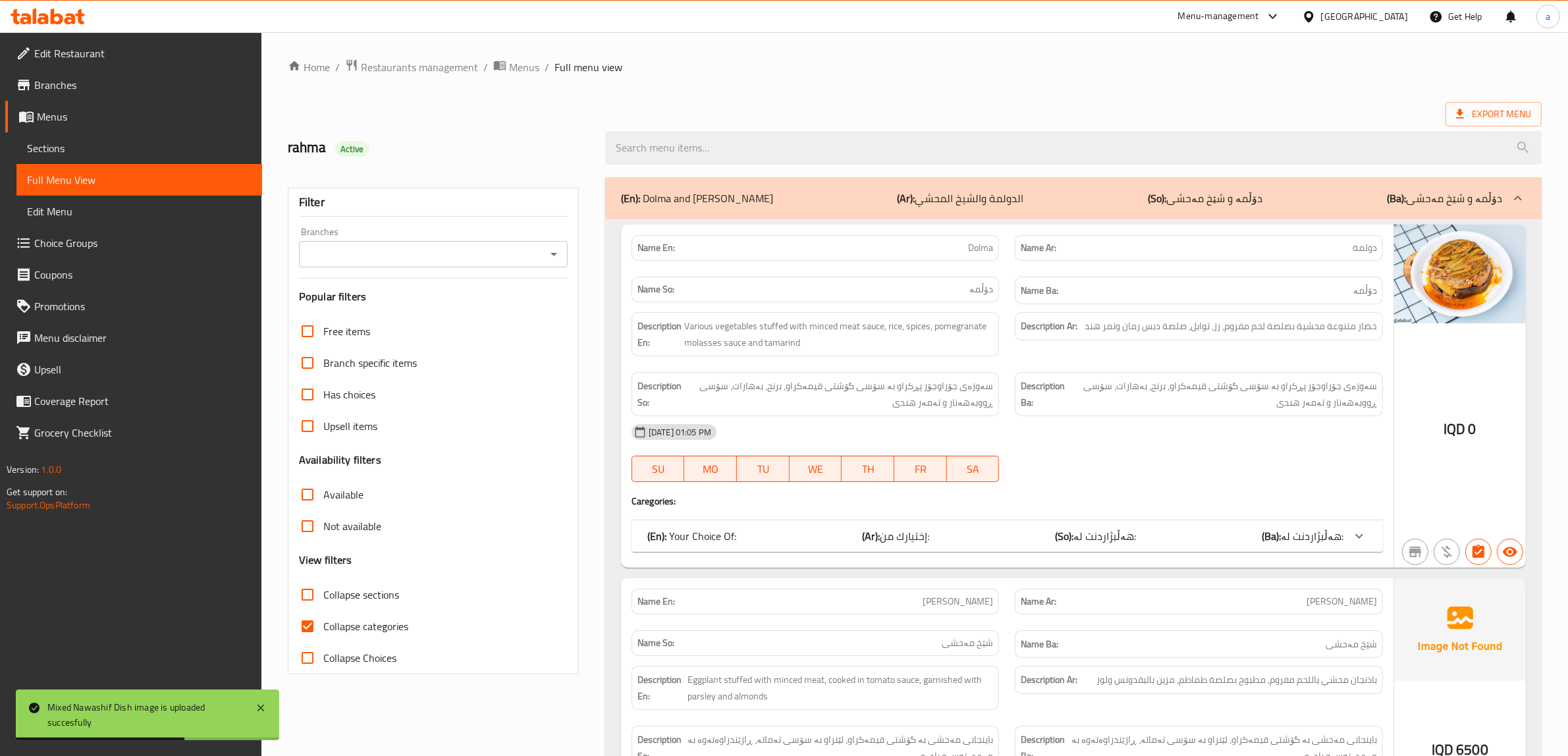
click at [308, 626] on input "Collapse categories" at bounding box center [307, 626] width 31 height 31
checkbox input "false"
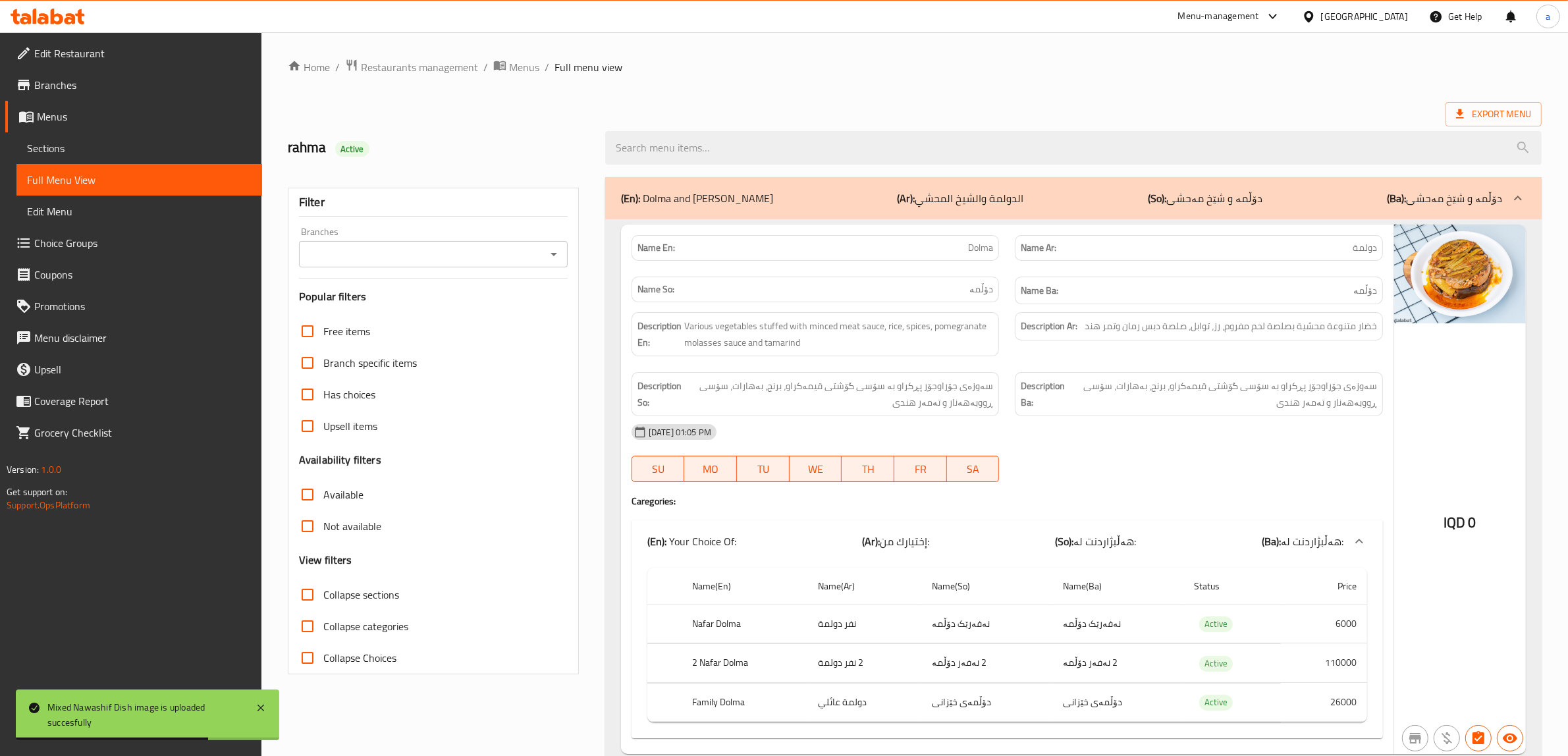
click at [307, 601] on input "Collapse sections" at bounding box center [307, 594] width 31 height 31
checkbox input "true"
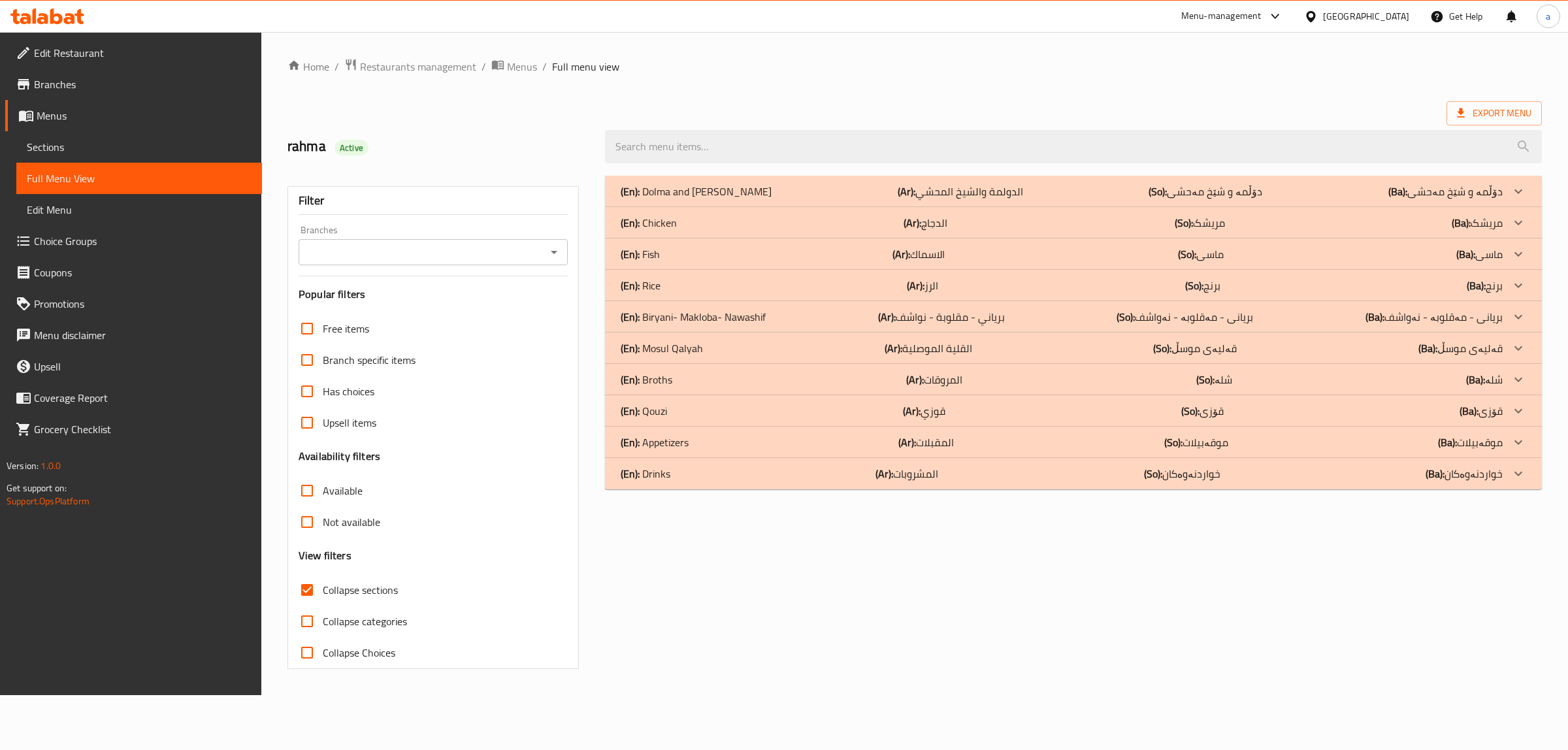
click at [729, 348] on div "(En): Mosul Qalyah (Ar): القلية الموصلية (So): قەلیەی موسڵ (Ba): قەلیەی موسڵ" at bounding box center [1062, 348] width 882 height 16
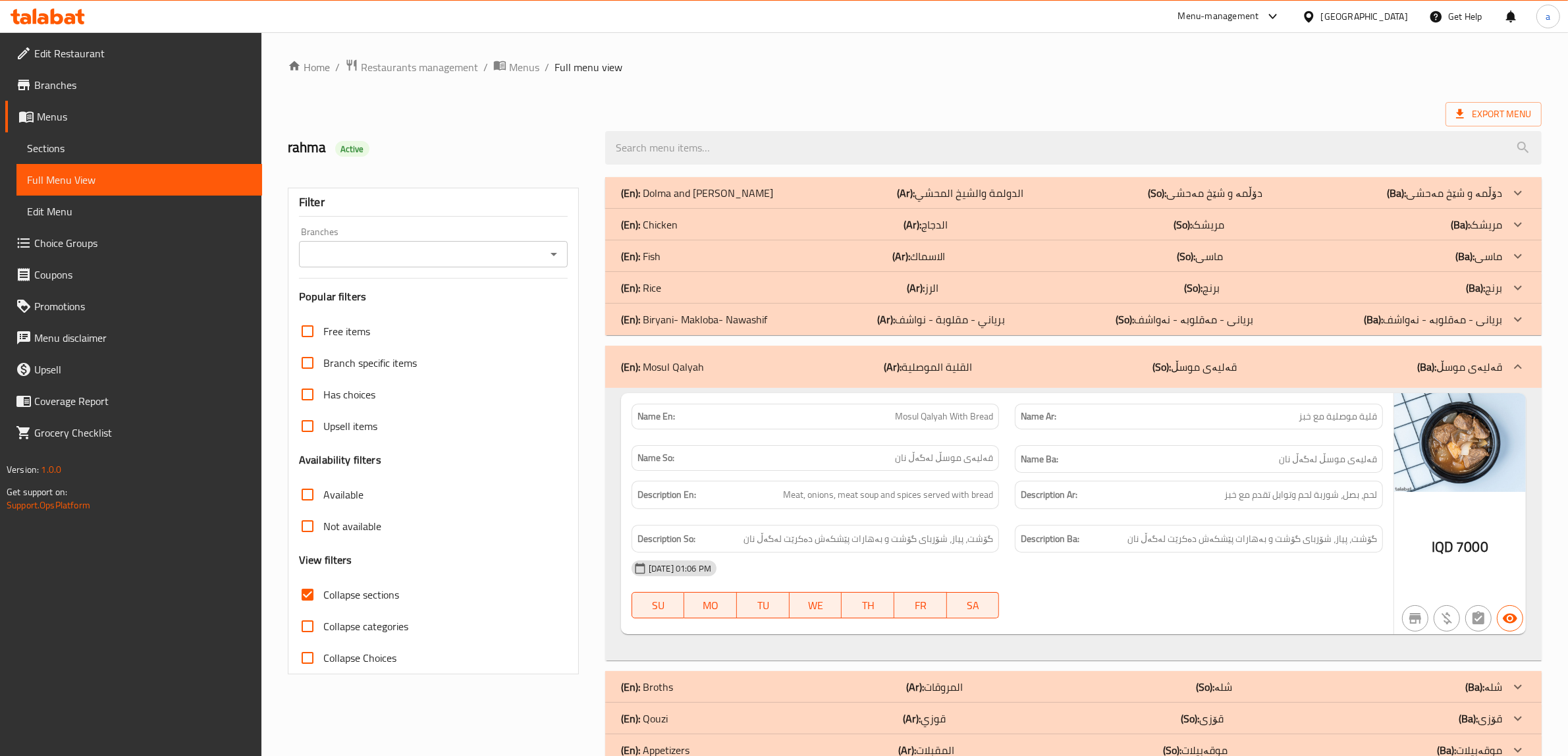
click at [713, 360] on div "(En): Mosul Qalyah (Ar): القلية الموصلية (So): قەلیەی موسڵ (Ba): قەلیەی موسڵ" at bounding box center [1062, 366] width 881 height 16
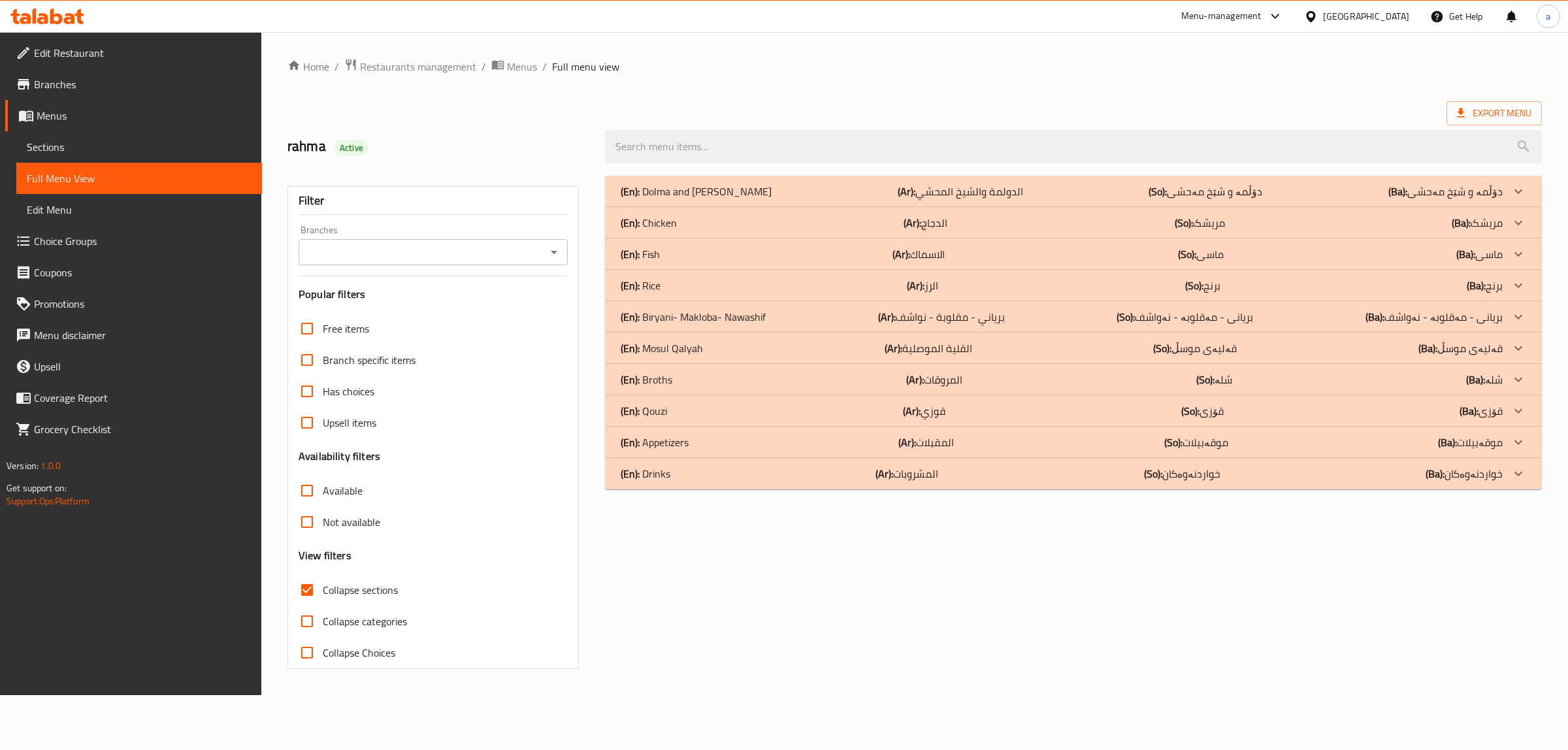
click at [675, 419] on div "(En): Qouzi (Ar): [PERSON_NAME] (So): قۆزی (Ba): قۆزی" at bounding box center [1062, 410] width 882 height 16
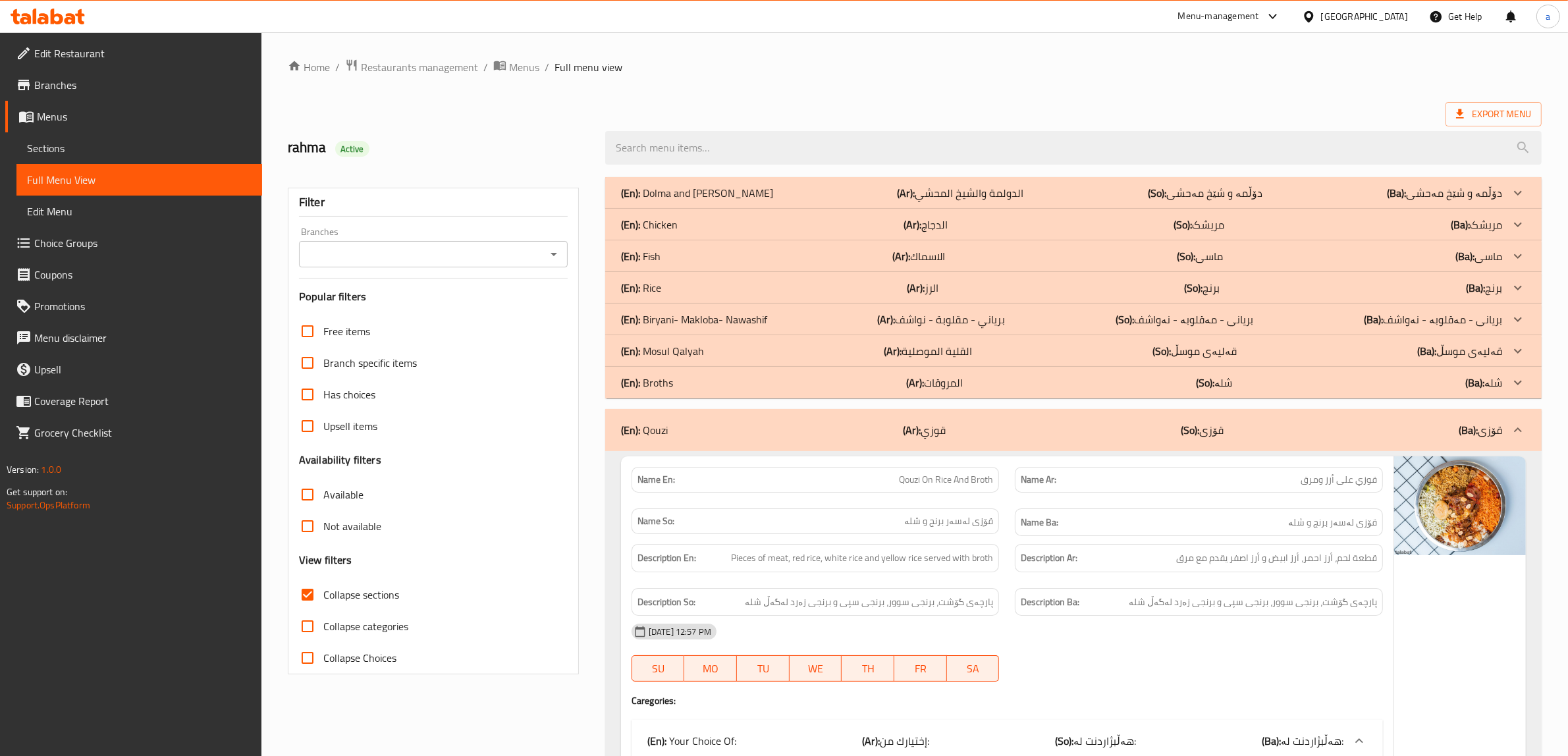
click at [698, 316] on p "(En): Biryani- Makloba- Nawashif" at bounding box center [694, 319] width 146 height 16
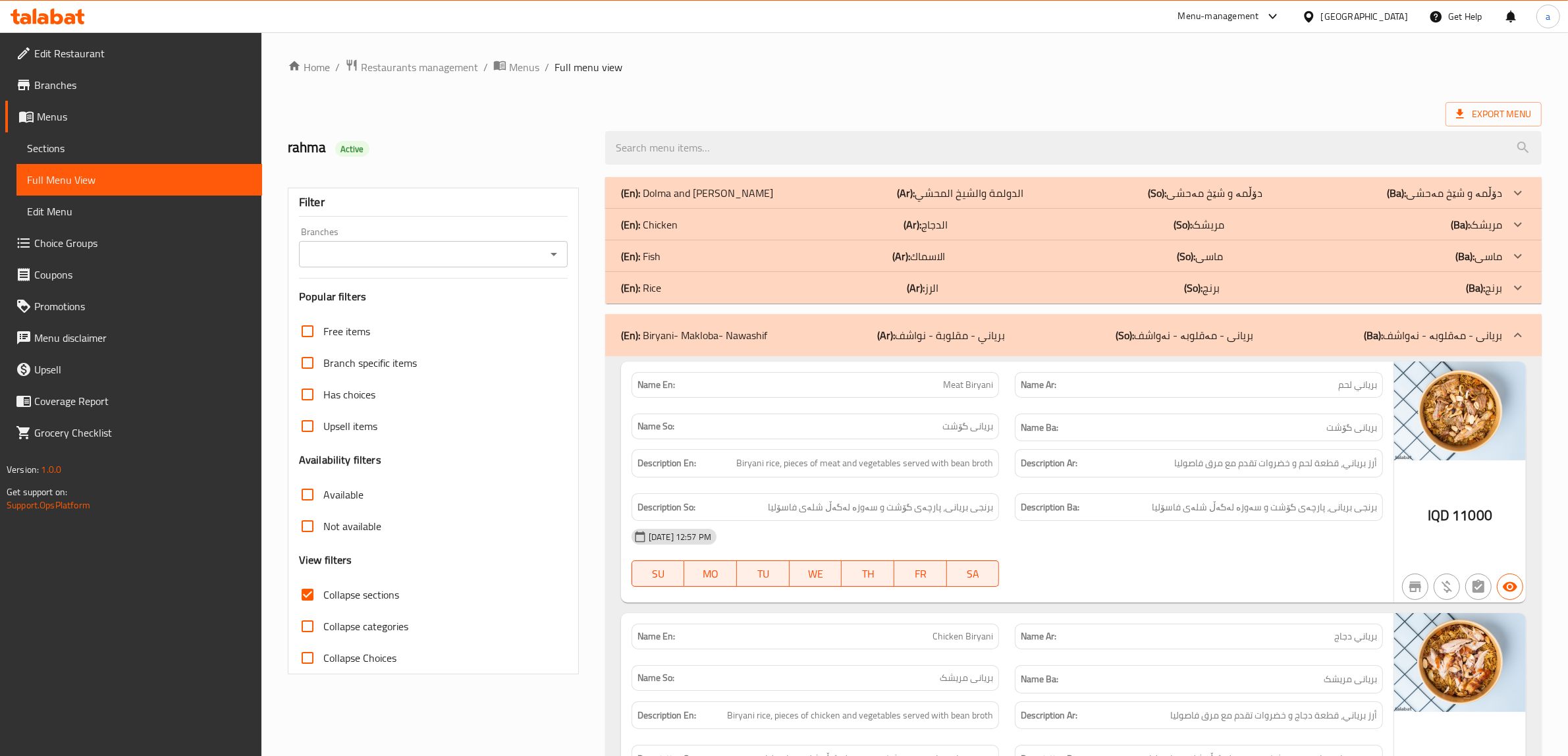
click at [558, 258] on icon "Open" at bounding box center [554, 254] width 16 height 16
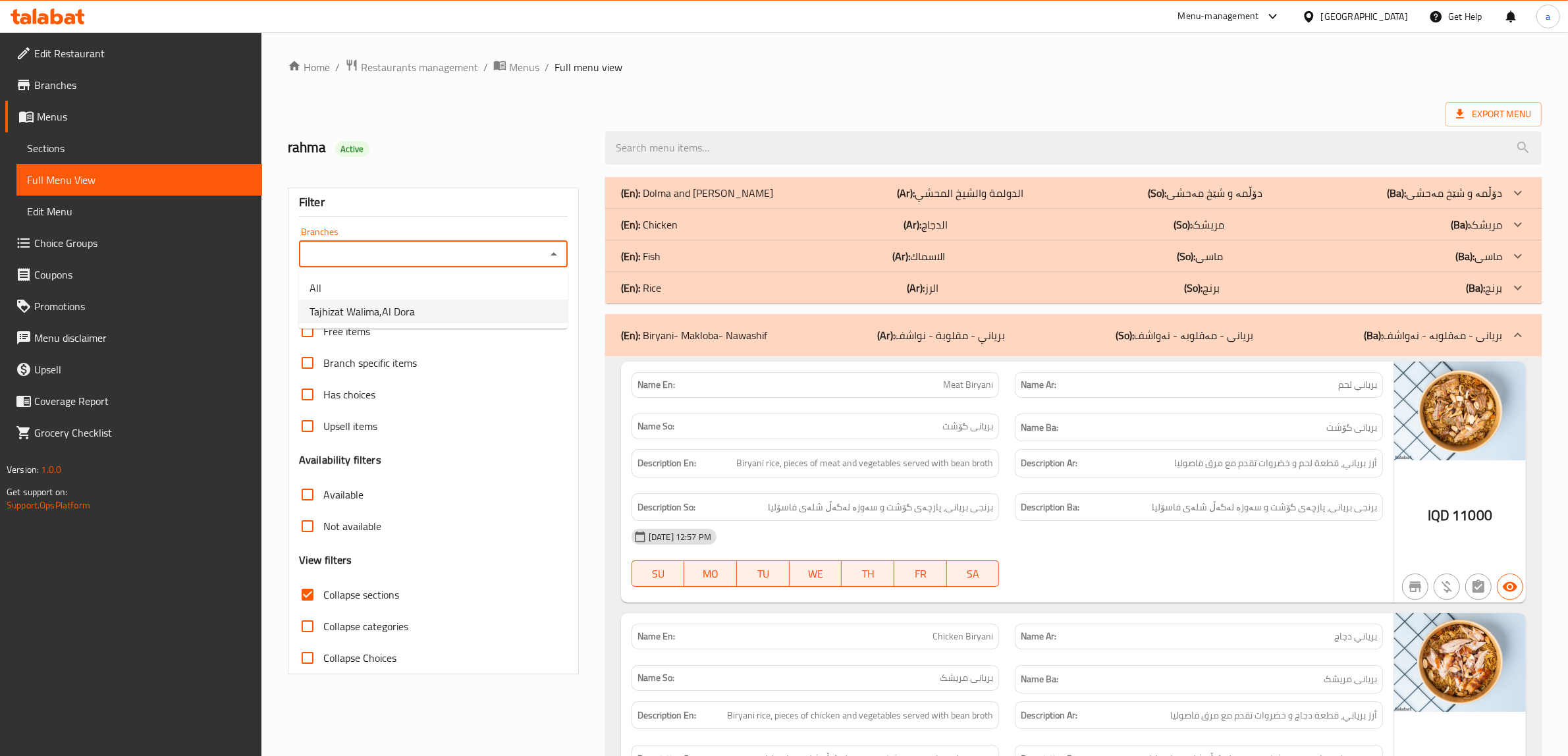
click at [509, 310] on li "Tajhizat Walima,Al Dora" at bounding box center [433, 311] width 269 height 24
type input "Tajhizat Walima,Al Dora"
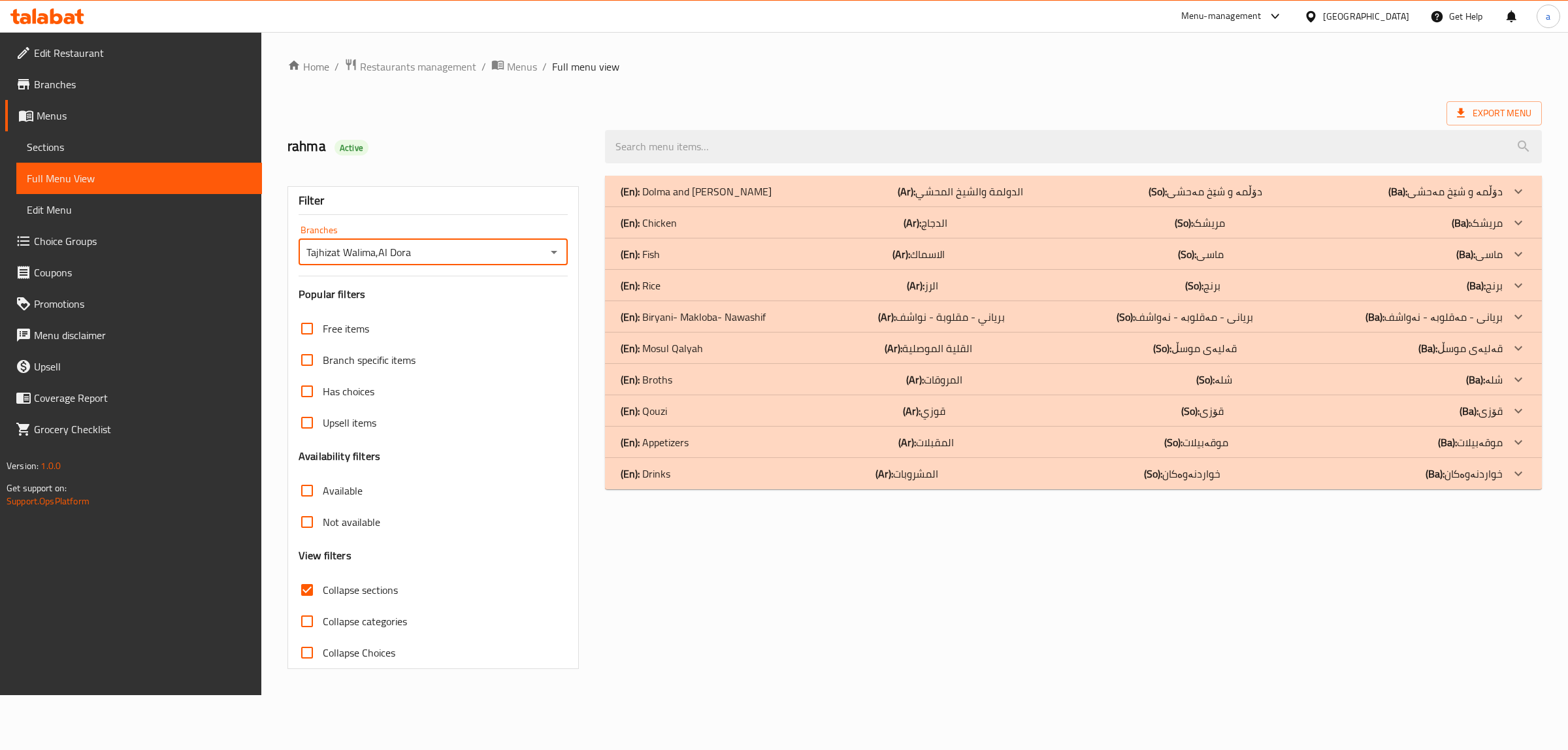
click at [680, 412] on div "(En): Qouzi (Ar): [PERSON_NAME] (So): قۆزی (Ba): قۆزی" at bounding box center [1062, 410] width 882 height 16
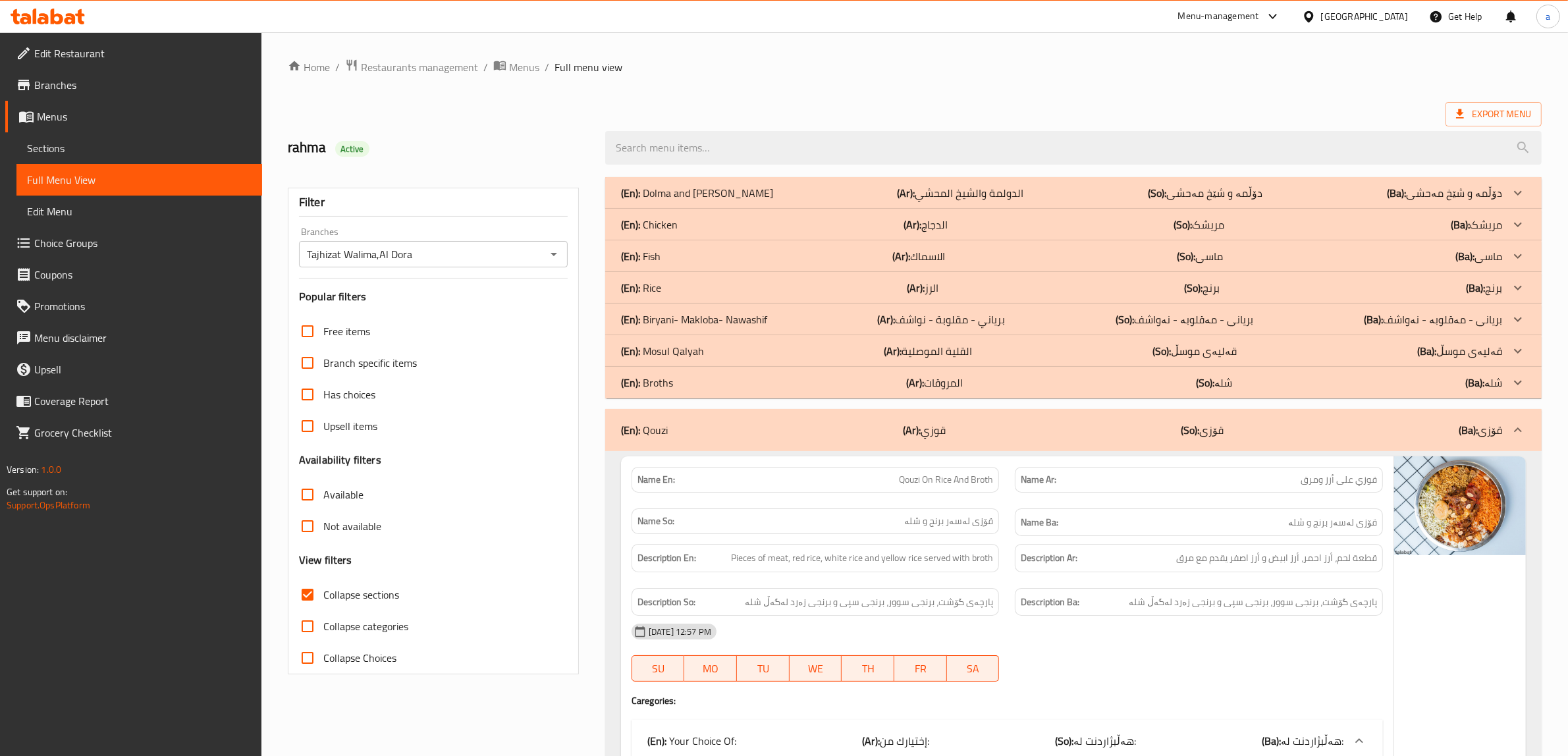
click at [673, 321] on p "(En): Biryani- Makloba- Nawashif" at bounding box center [694, 319] width 146 height 16
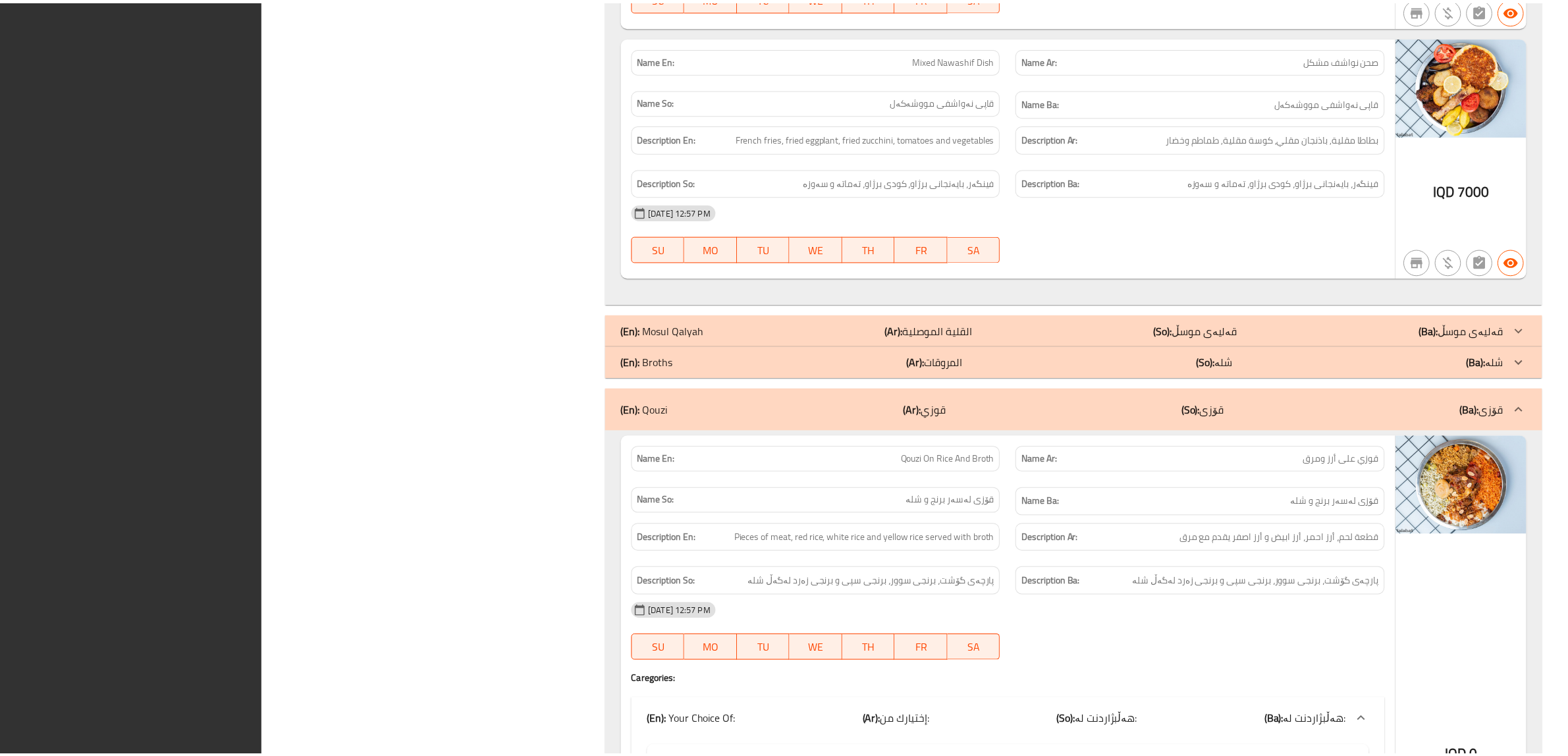
scroll to position [2263, 0]
